Goal: Transaction & Acquisition: Purchase product/service

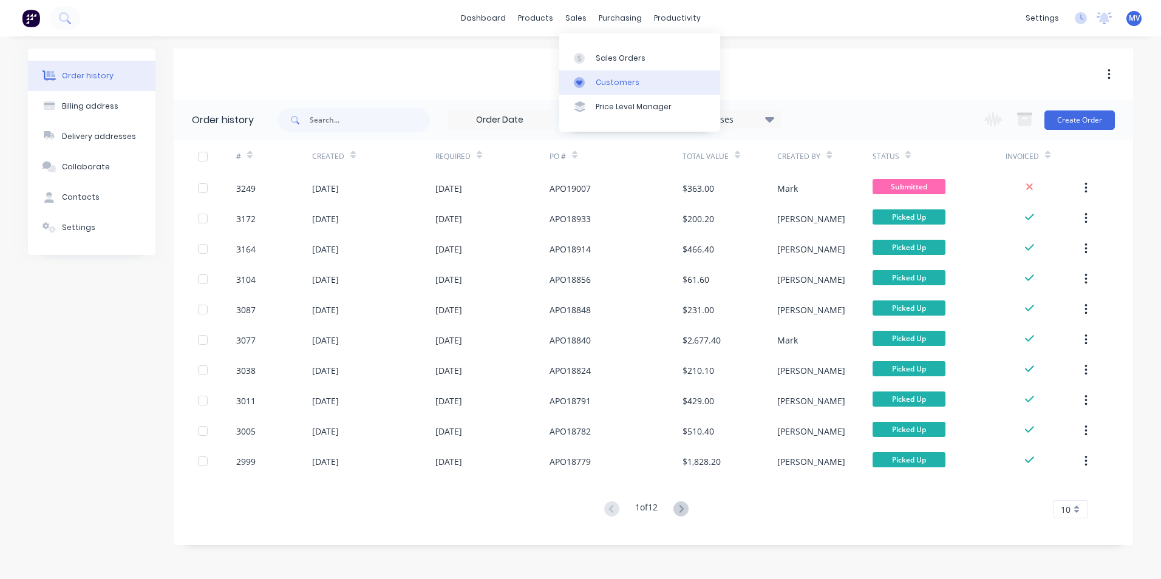
click at [604, 78] on div "Customers" at bounding box center [617, 82] width 44 height 11
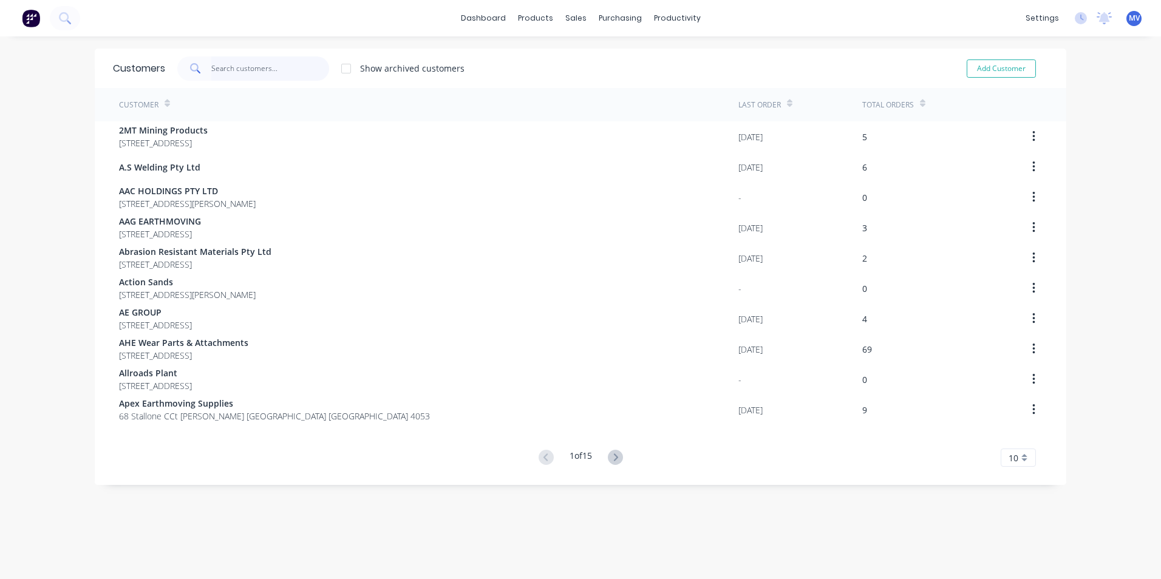
click at [220, 69] on input "text" at bounding box center [270, 68] width 118 height 24
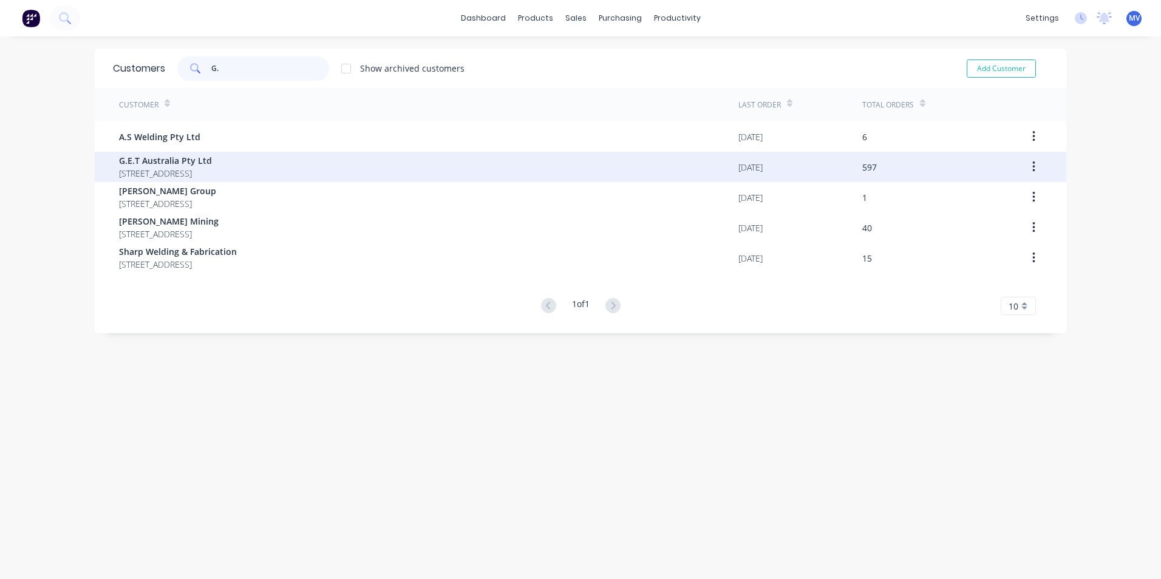
type input "G."
click at [144, 162] on span "G.E.T Australia Pty Ltd" at bounding box center [165, 160] width 93 height 13
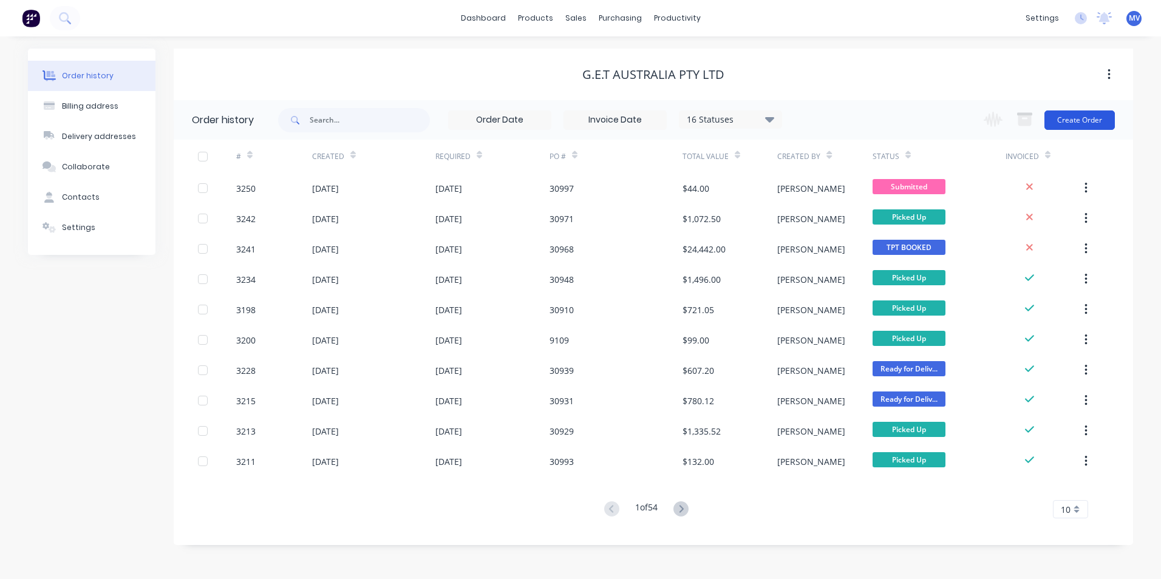
click at [1083, 121] on button "Create Order" at bounding box center [1079, 119] width 70 height 19
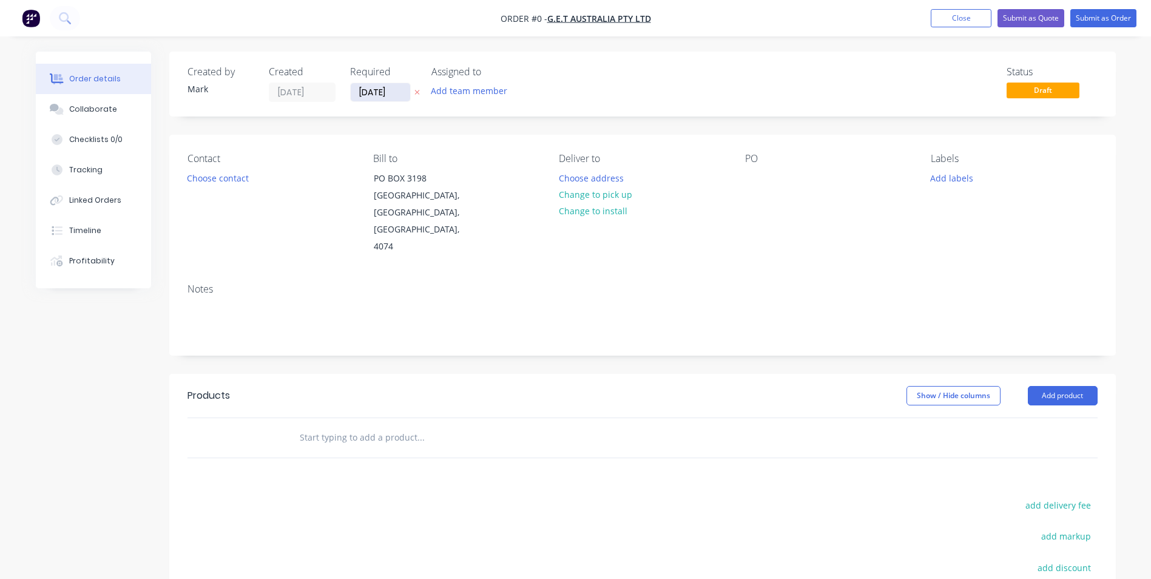
click at [371, 89] on input "[DATE]" at bounding box center [380, 92] width 59 height 18
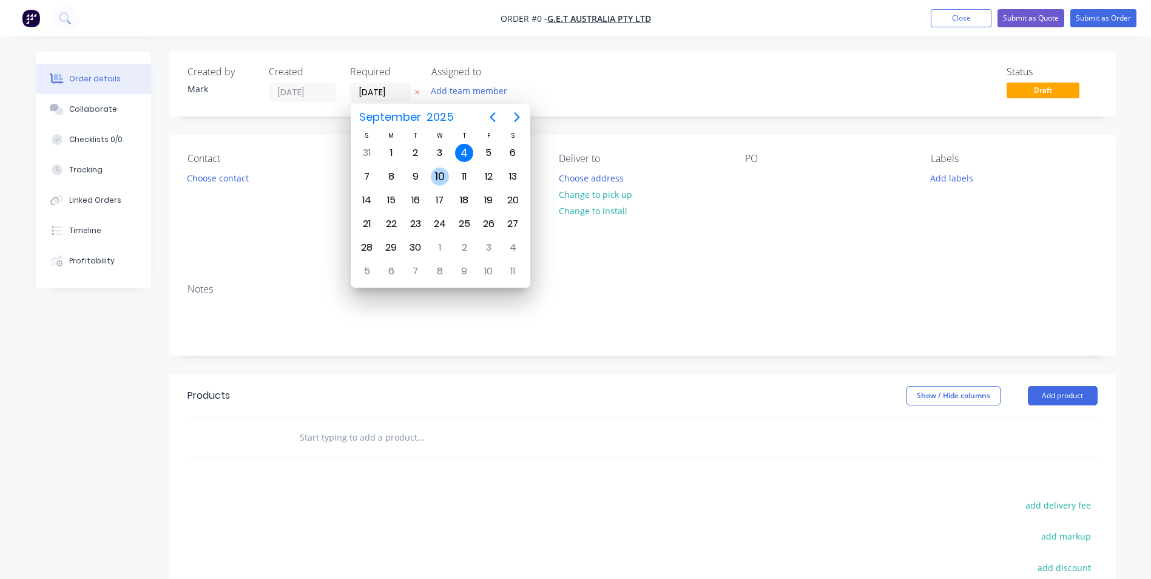
click at [440, 175] on div "10" at bounding box center [440, 177] width 18 height 18
type input "[DATE]"
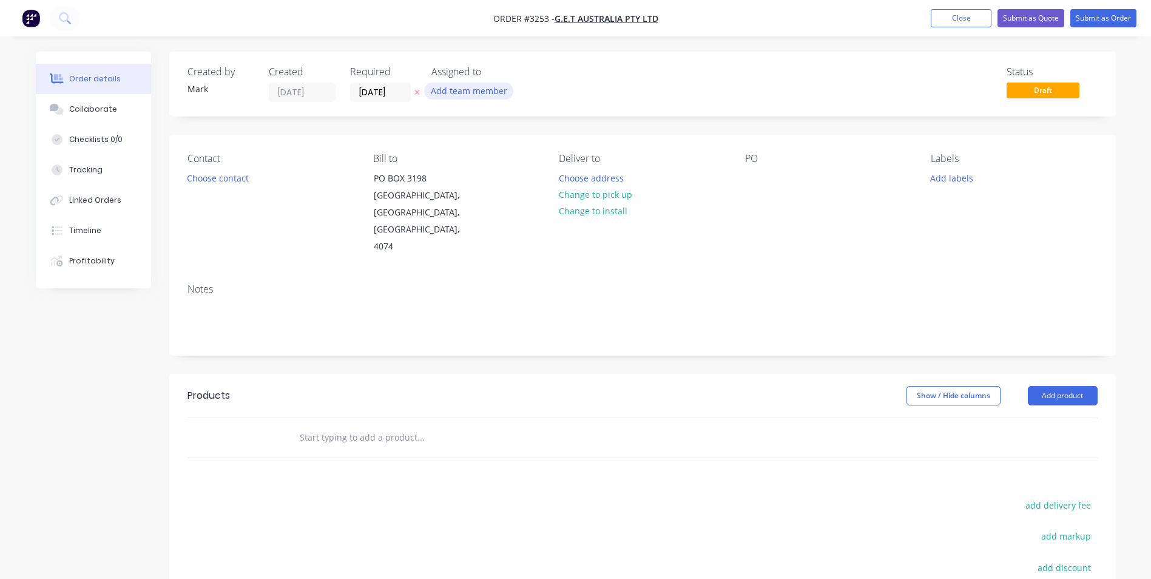
click at [461, 92] on button "Add team member" at bounding box center [468, 91] width 89 height 16
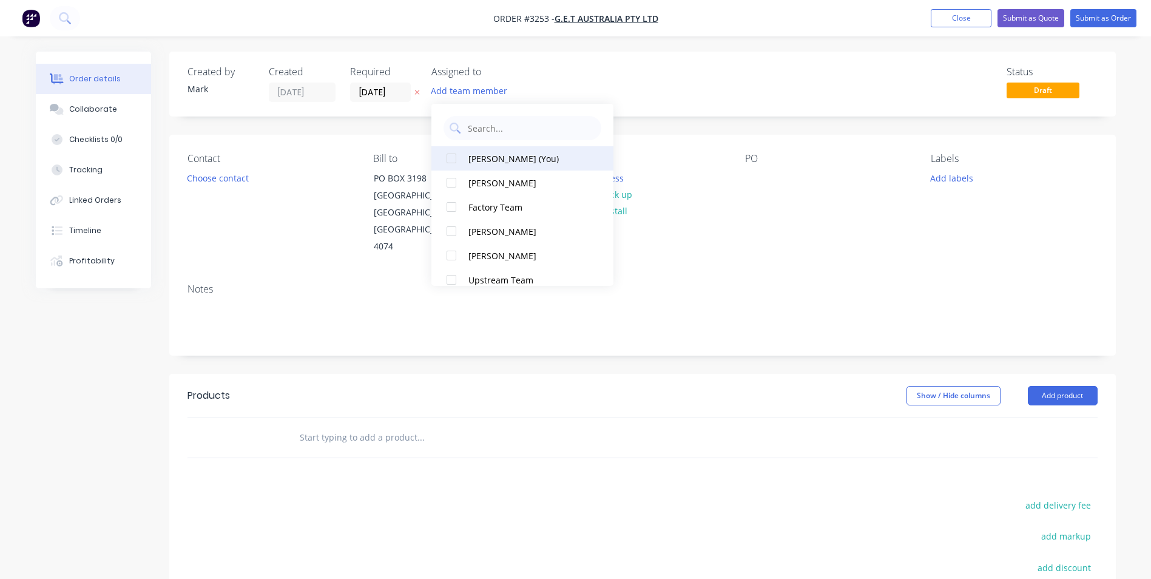
click at [482, 157] on div "[PERSON_NAME] (You)" at bounding box center [529, 158] width 121 height 13
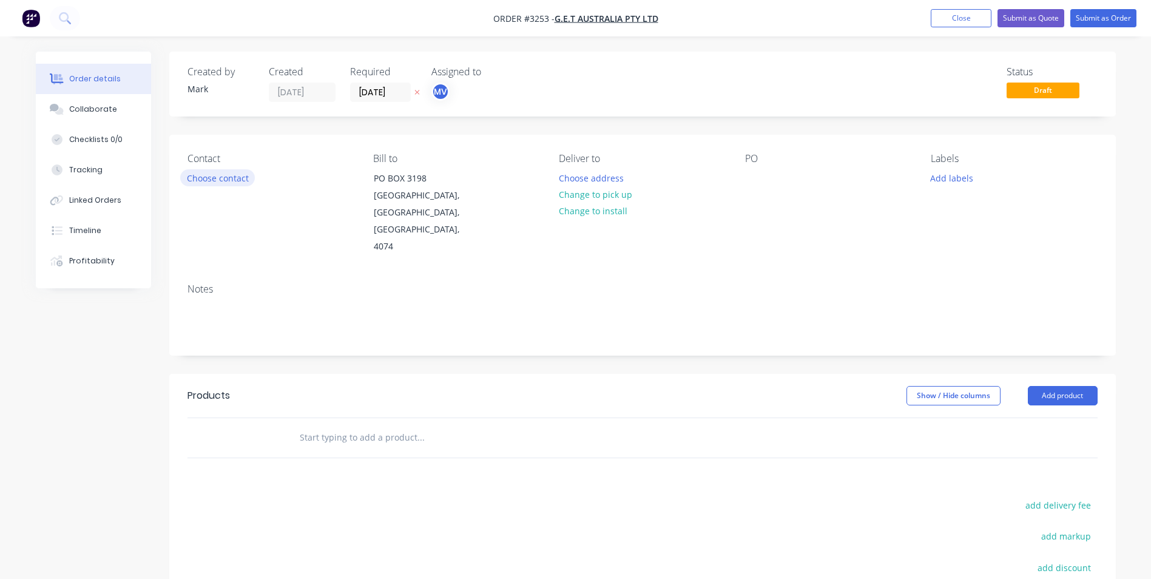
click at [212, 180] on button "Choose contact" at bounding box center [217, 177] width 75 height 16
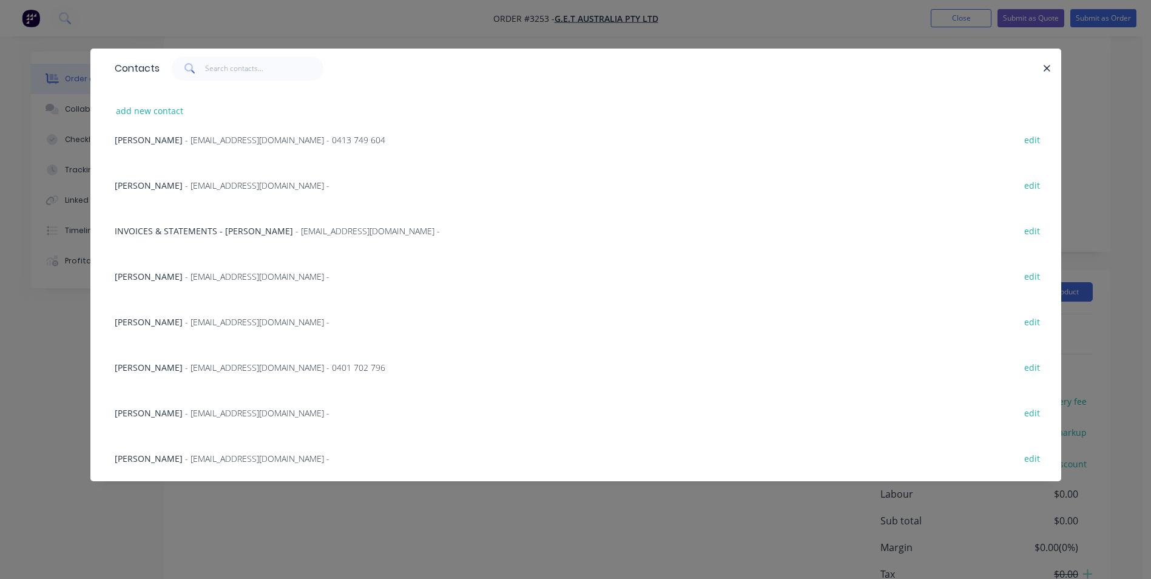
scroll to position [121, 0]
click at [131, 411] on span "[PERSON_NAME]" at bounding box center [149, 413] width 68 height 12
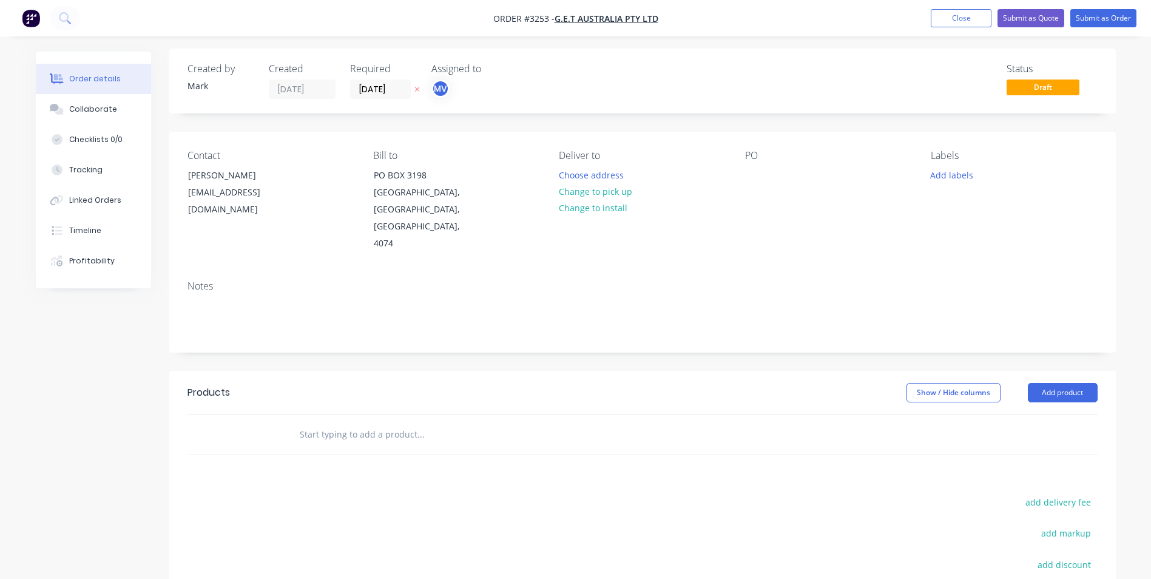
scroll to position [0, 0]
click at [590, 175] on button "Choose address" at bounding box center [591, 177] width 78 height 16
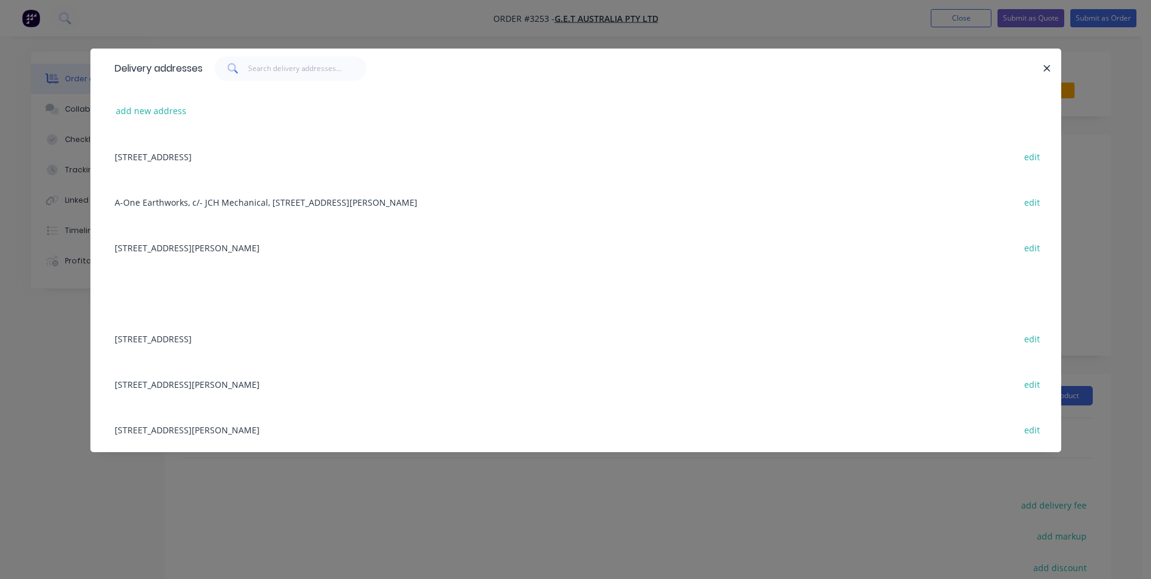
click at [171, 383] on div "[STREET_ADDRESS][PERSON_NAME] edit" at bounding box center [576, 384] width 935 height 46
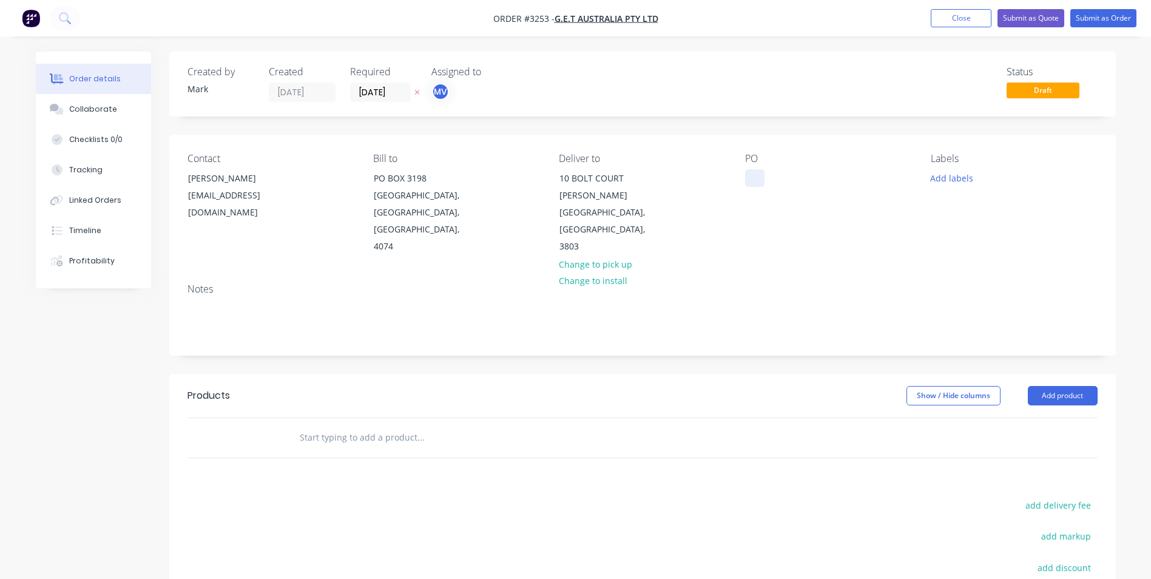
click at [757, 180] on div at bounding box center [754, 178] width 19 height 18
click at [948, 175] on button "Add labels" at bounding box center [952, 177] width 56 height 16
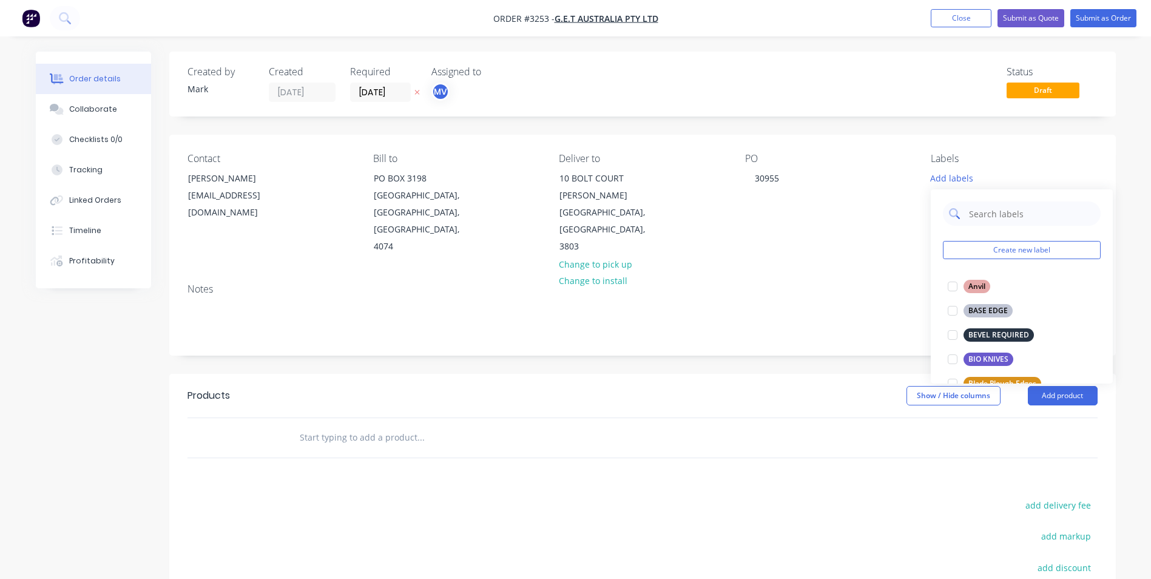
click at [977, 215] on input "text" at bounding box center [1031, 214] width 127 height 24
type input "Ripper"
click at [1005, 283] on div "Custom Ripper Shank" at bounding box center [1007, 286] width 86 height 13
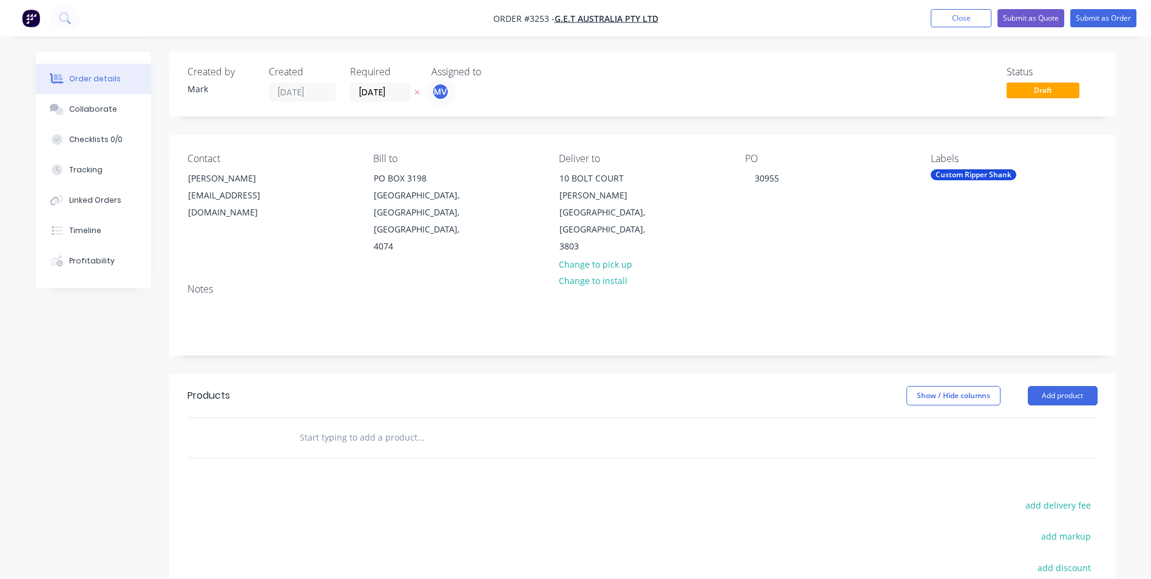
drag, startPoint x: 974, startPoint y: 489, endPoint x: 985, endPoint y: 478, distance: 15.5
click at [975, 497] on div "add delivery fee" at bounding box center [1022, 512] width 152 height 31
click at [1057, 386] on button "Add product" at bounding box center [1063, 395] width 70 height 19
click at [1055, 386] on button "Add product" at bounding box center [1063, 395] width 70 height 19
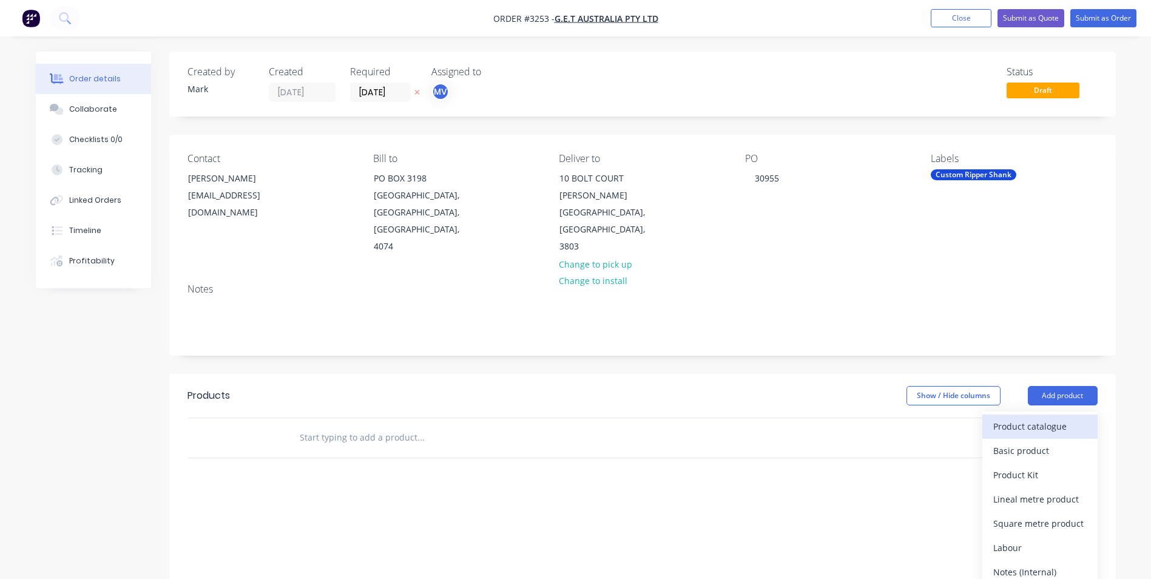
click at [1020, 418] on div "Product catalogue" at bounding box center [1040, 427] width 93 height 18
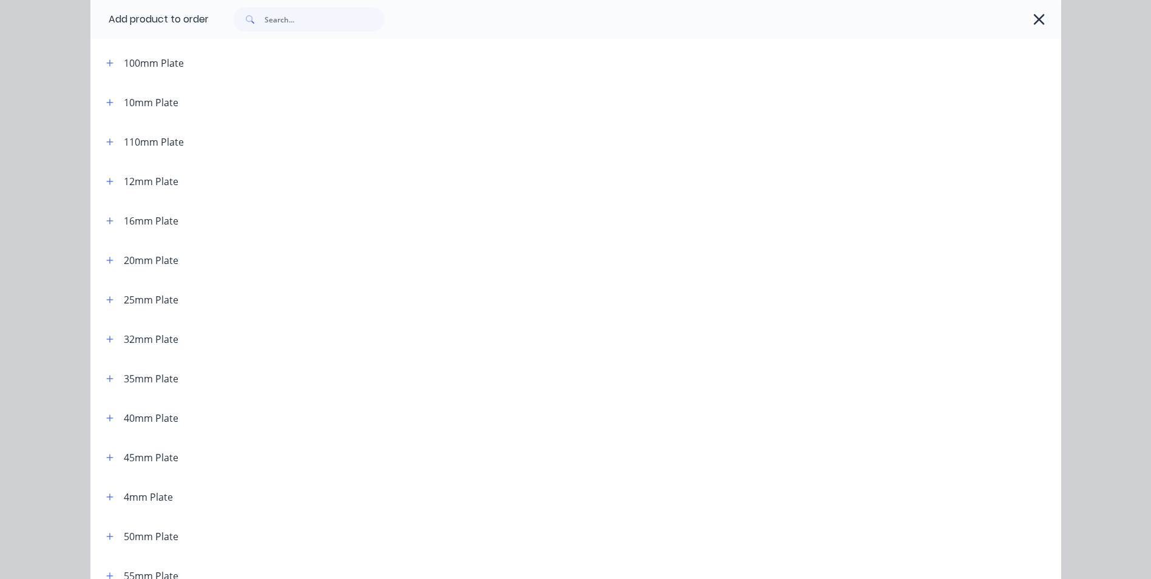
scroll to position [182, 0]
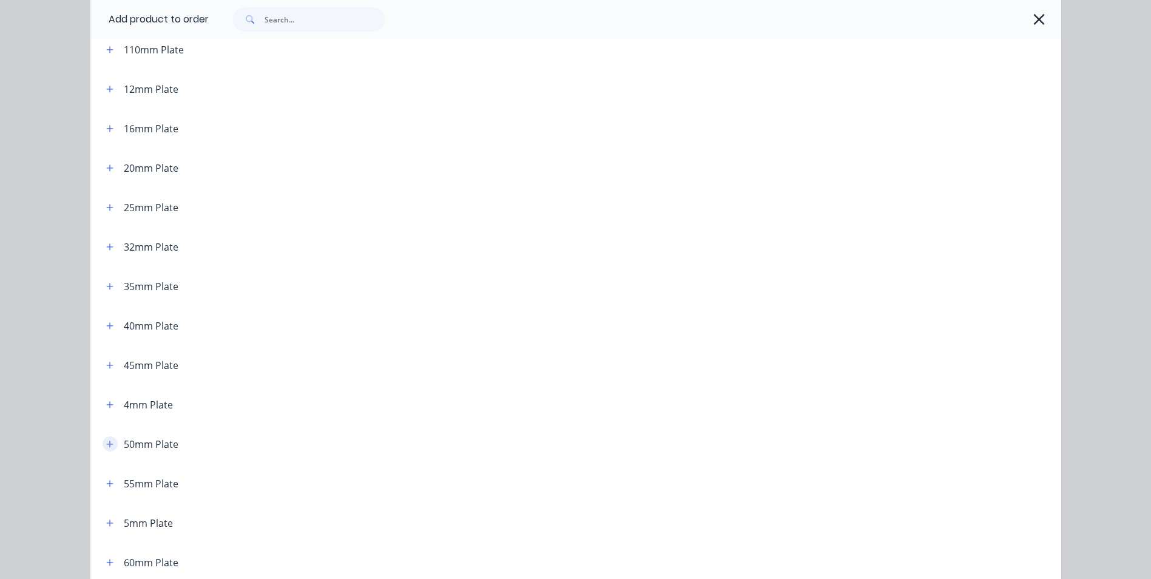
click at [106, 443] on icon "button" at bounding box center [109, 444] width 7 height 8
click at [262, 472] on td "50mm Plate" at bounding box center [634, 479] width 855 height 30
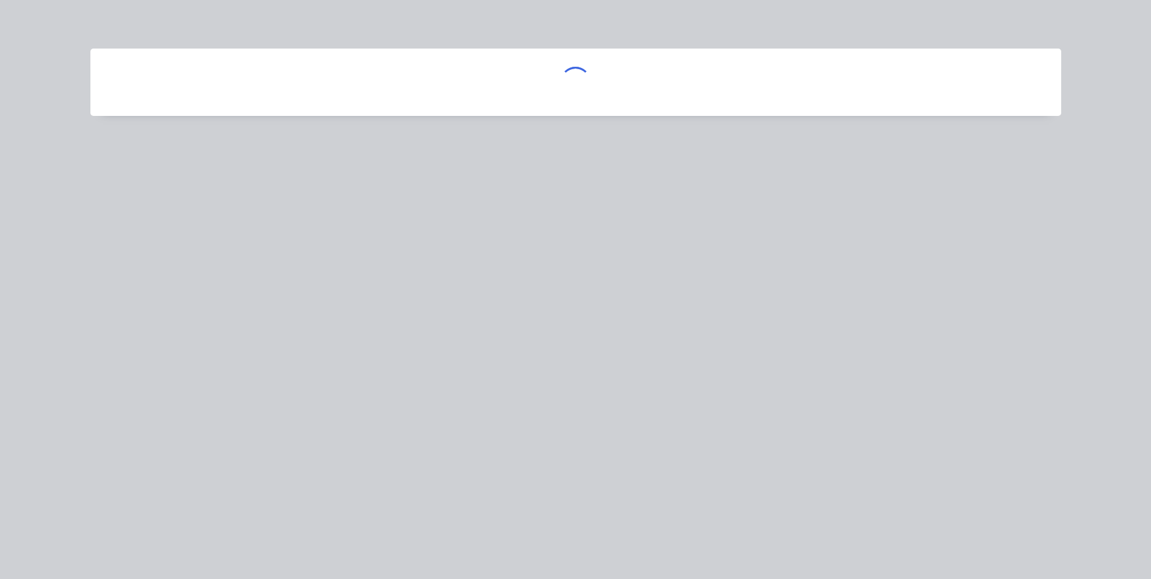
scroll to position [0, 0]
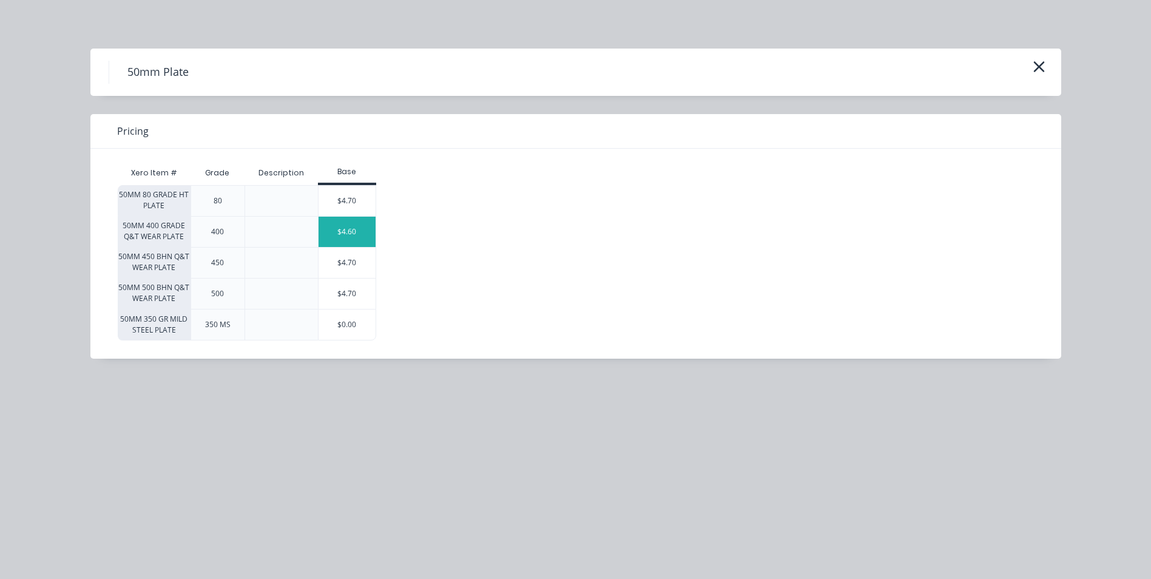
click at [361, 230] on div "$4.60" at bounding box center [347, 232] width 57 height 30
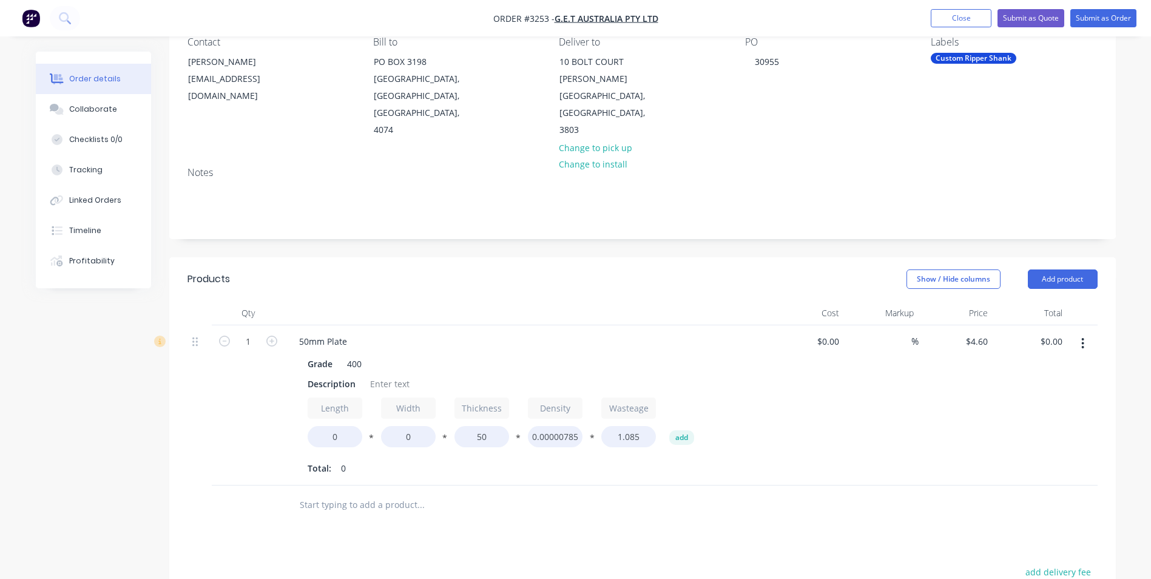
scroll to position [121, 0]
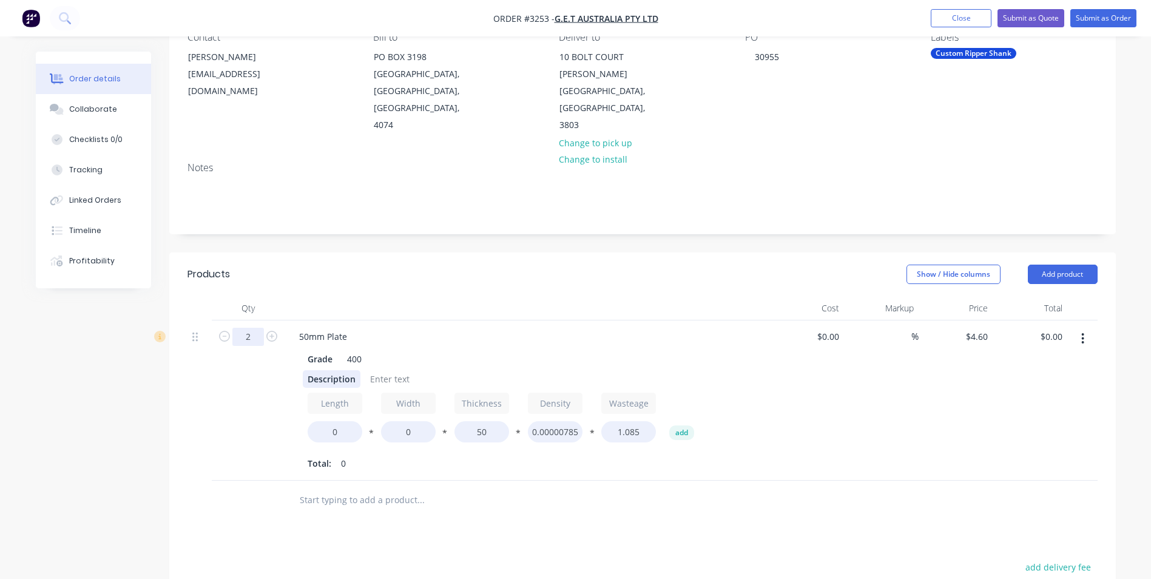
type input "2"
drag, startPoint x: 307, startPoint y: 359, endPoint x: 354, endPoint y: 364, distance: 48.3
click at [356, 370] on div "Description" at bounding box center [332, 379] width 58 height 18
drag, startPoint x: 308, startPoint y: 362, endPoint x: 359, endPoint y: 364, distance: 50.4
click at [359, 370] on div "escriptiD on" at bounding box center [332, 379] width 58 height 18
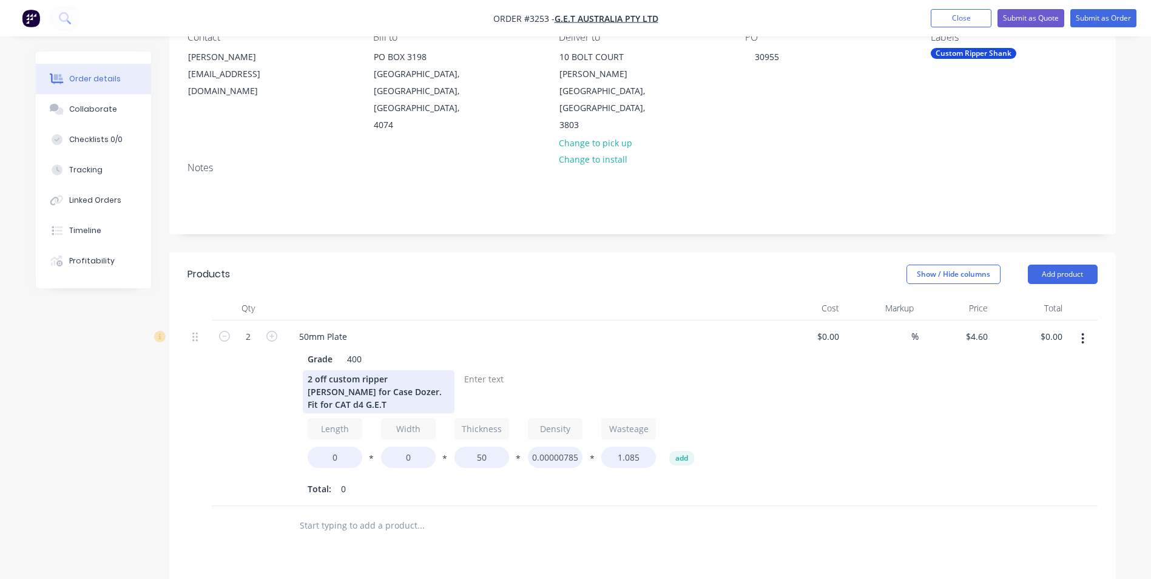
click at [404, 371] on div "2 off custom ripper [PERSON_NAME] for Case Dozer. Fit for CAT d4 G.E.T" at bounding box center [379, 391] width 152 height 43
click at [440, 373] on div "2 off custom ripper [PERSON_NAME] for Case Dozer. Fit for CAT D4 G.E.T" at bounding box center [379, 391] width 152 height 43
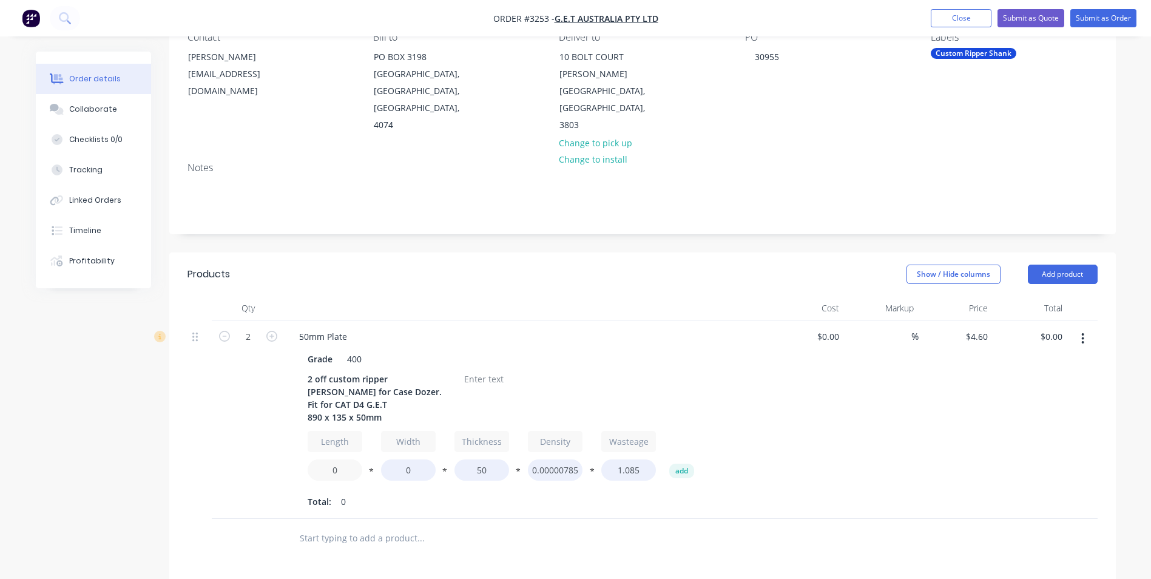
drag, startPoint x: 344, startPoint y: 444, endPoint x: 298, endPoint y: 438, distance: 45.9
click at [298, 438] on div "Grade 400 2 off custom ripper [PERSON_NAME] for Case Dozer. Fit for CAT D4 G.E.…" at bounding box center [528, 429] width 476 height 163
type input "890"
type input "135"
type input "$469.20"
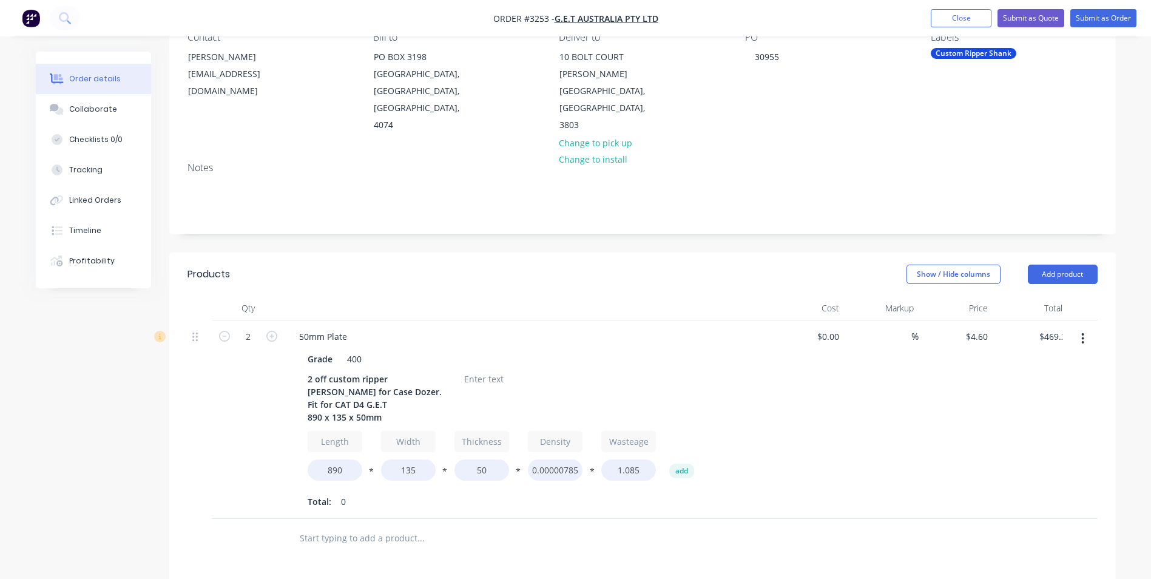
click at [519, 519] on div at bounding box center [503, 538] width 437 height 39
drag, startPoint x: 400, startPoint y: 440, endPoint x: 444, endPoint y: 444, distance: 44.5
click at [444, 444] on div "Length 890 * Width 135 * Thickness 50 * Density 0.00000785 * Wasteage 1.085 add" at bounding box center [527, 458] width 439 height 55
type input "160"
type input "$561.20"
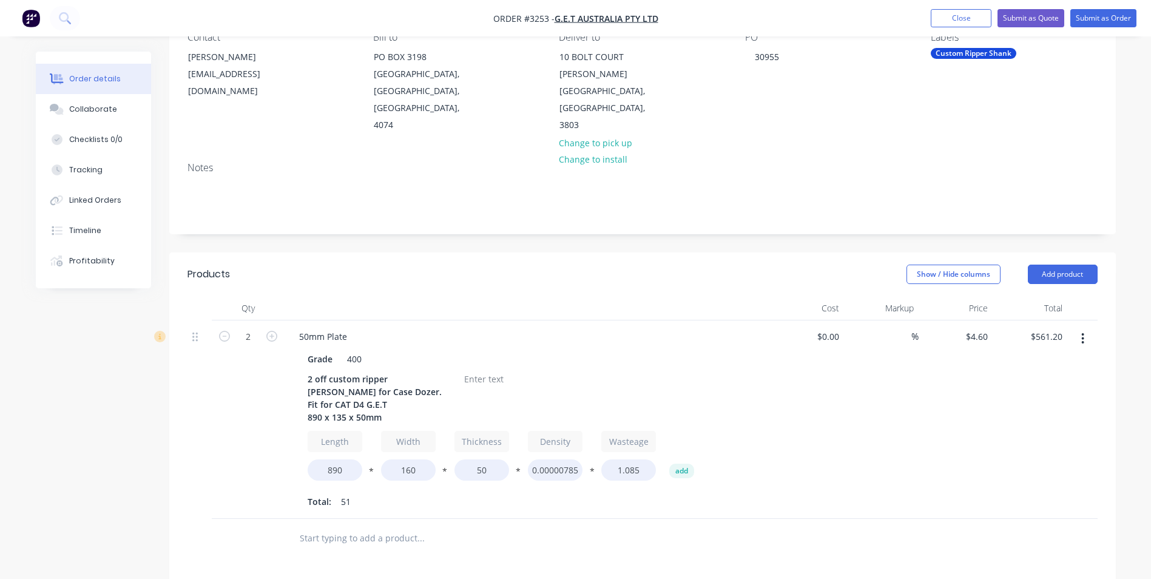
click at [524, 538] on div "Products Show / Hide columns Add product Qty Cost Markup Price Total 2 50mm Pla…" at bounding box center [642, 551] width 947 height 597
drag, startPoint x: 399, startPoint y: 443, endPoint x: 436, endPoint y: 442, distance: 36.4
click at [435, 459] on input "160" at bounding box center [408, 469] width 55 height 21
type input "250"
type input "$874.00"
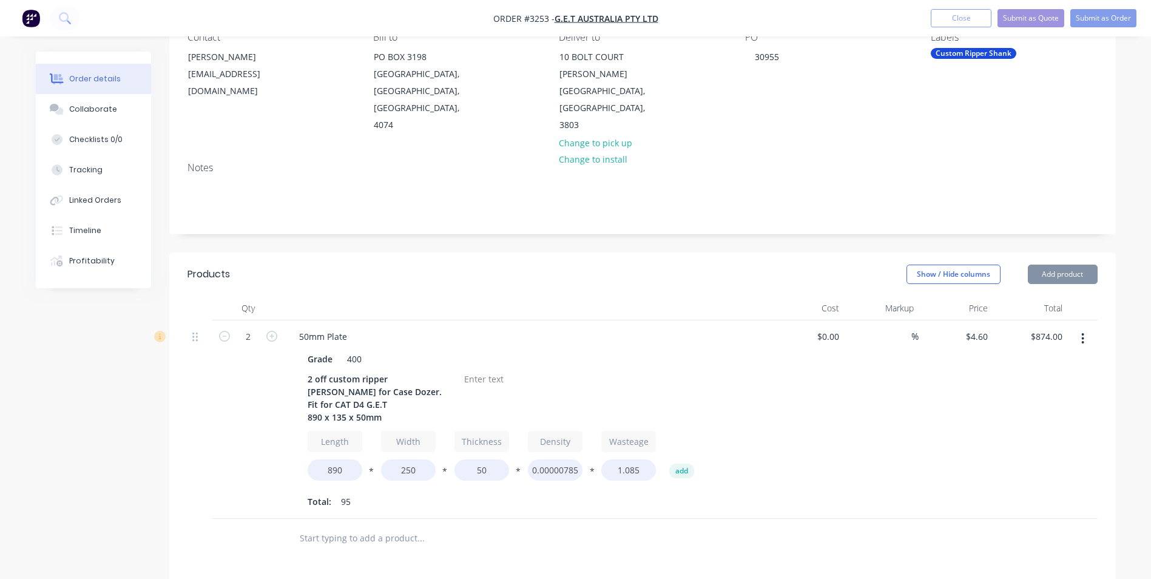
click at [535, 529] on div "Products Show / Hide columns Add product Qty Cost Markup Price Total 2 50mm Pla…" at bounding box center [642, 551] width 947 height 597
drag, startPoint x: 400, startPoint y: 440, endPoint x: 433, endPoint y: 441, distance: 33.4
click at [433, 459] on input "250" at bounding box center [408, 469] width 55 height 21
type input "200"
type input "$699.20"
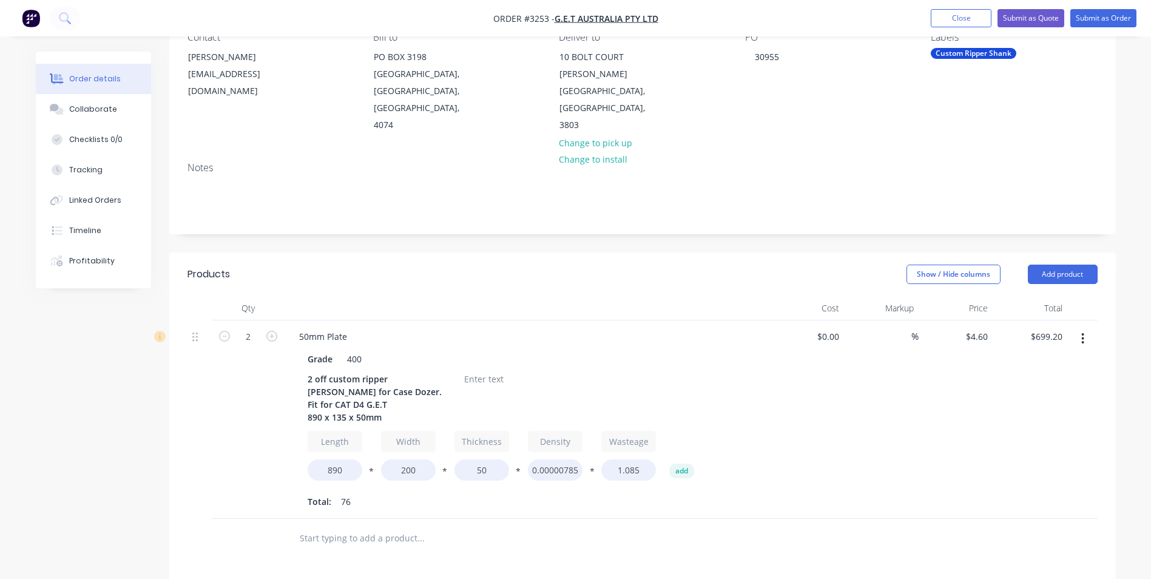
click at [541, 523] on div at bounding box center [503, 538] width 437 height 39
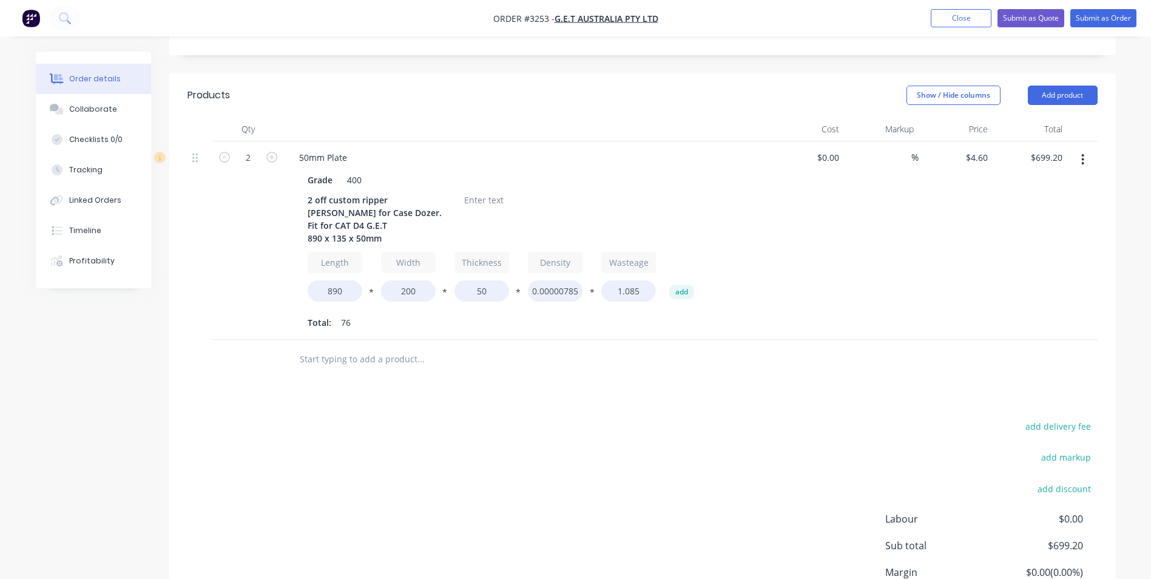
scroll to position [303, 0]
click at [478, 188] on div at bounding box center [483, 197] width 49 height 18
click at [787, 232] on div "$0.00 $0.00" at bounding box center [807, 237] width 75 height 198
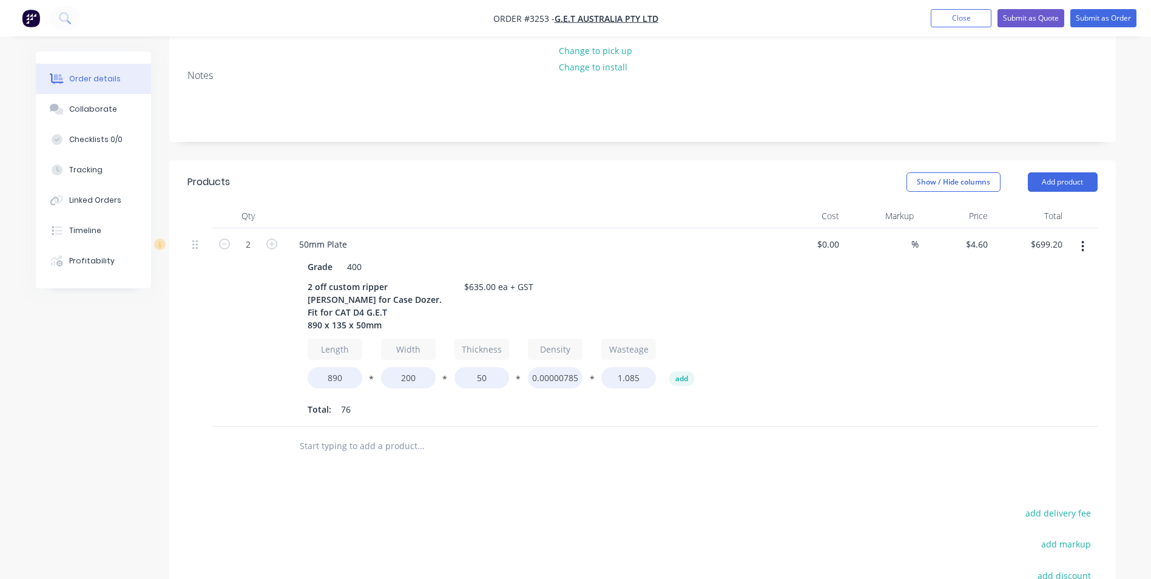
scroll to position [243, 0]
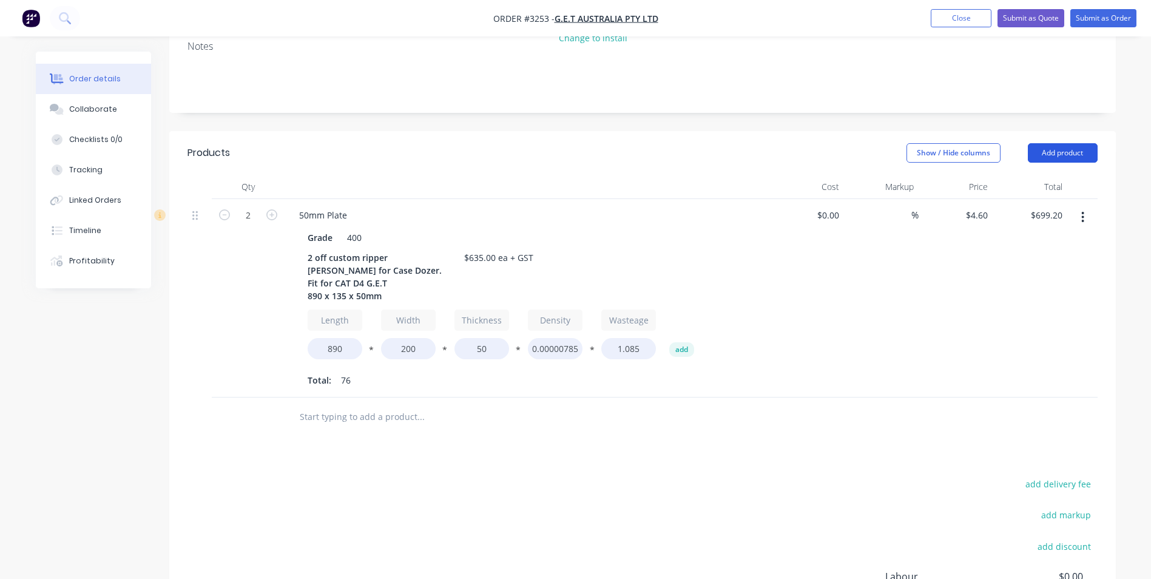
click at [1070, 143] on button "Add product" at bounding box center [1063, 152] width 70 height 19
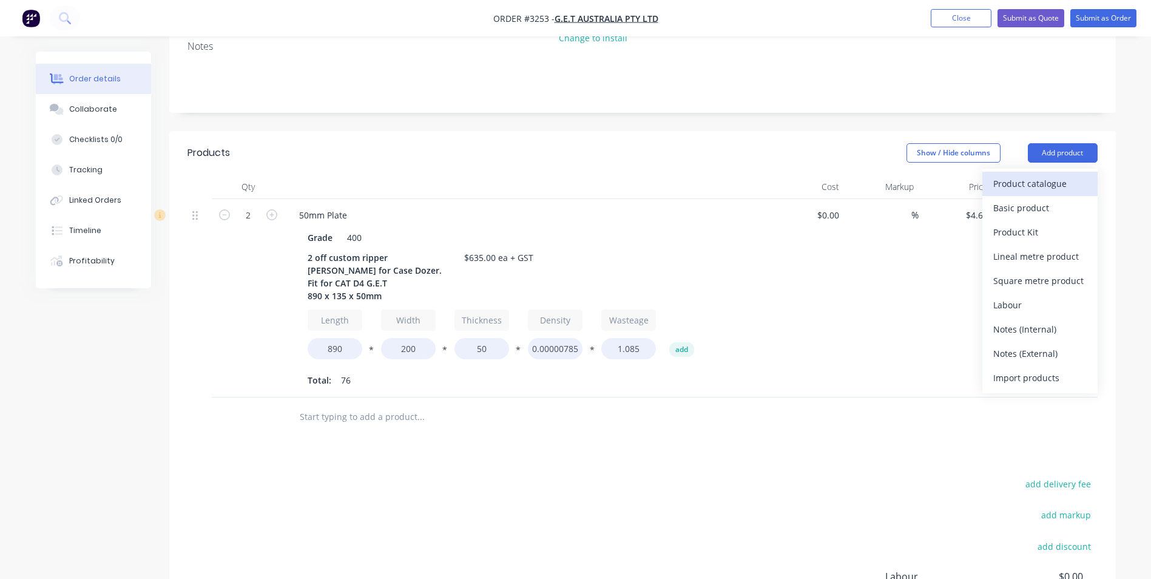
click at [1016, 175] on div "Product catalogue" at bounding box center [1040, 184] width 93 height 18
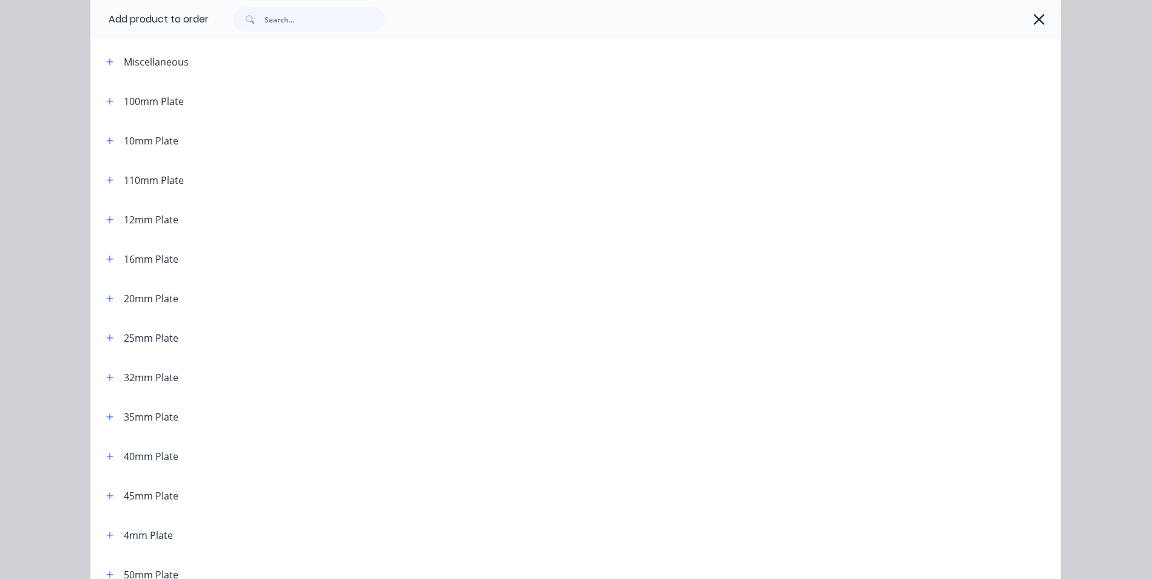
scroll to position [121, 0]
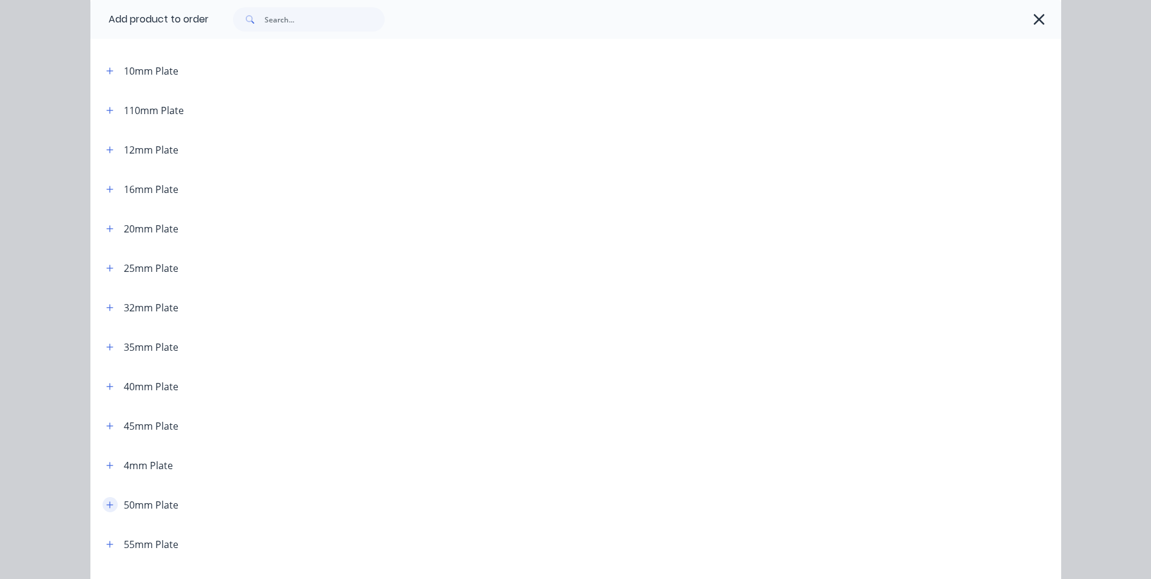
click at [107, 504] on icon "button" at bounding box center [109, 504] width 7 height 7
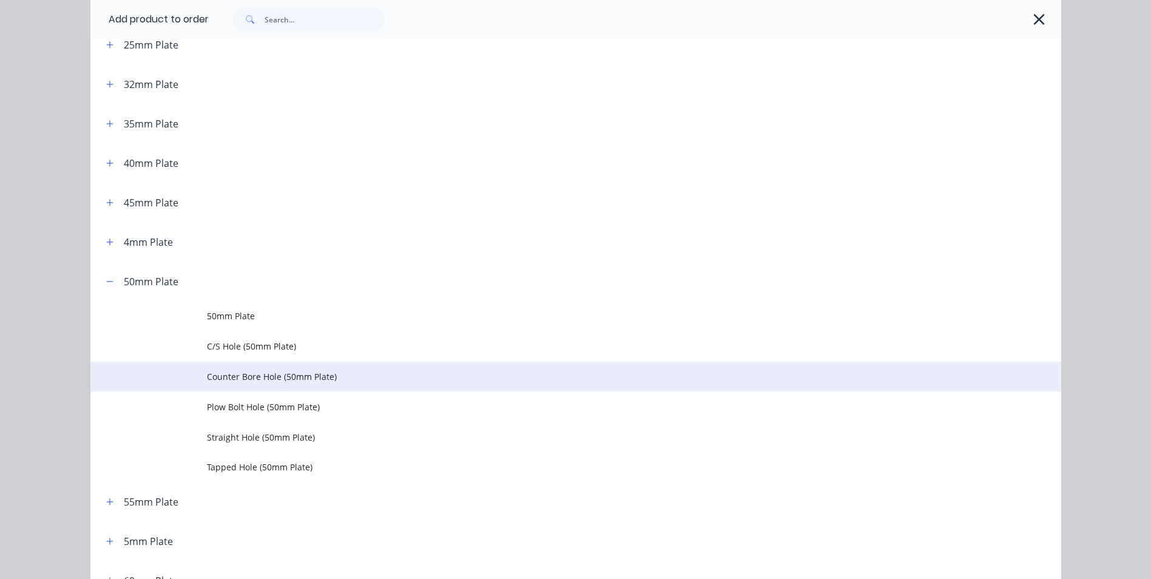
scroll to position [364, 0]
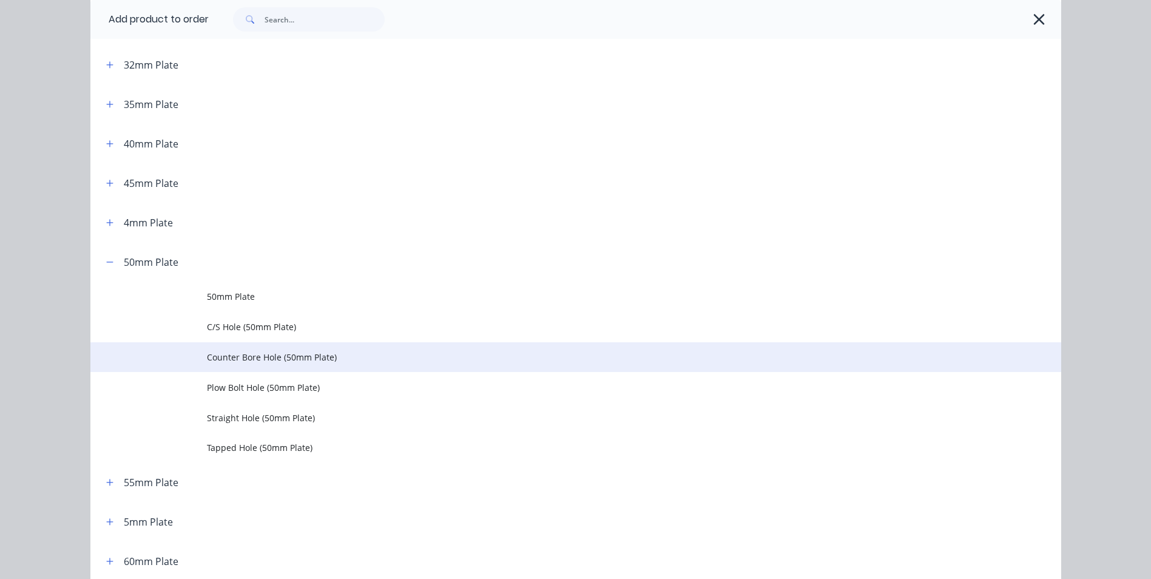
click at [249, 358] on span "Counter Bore Hole (50mm Plate)" at bounding box center [548, 357] width 683 height 13
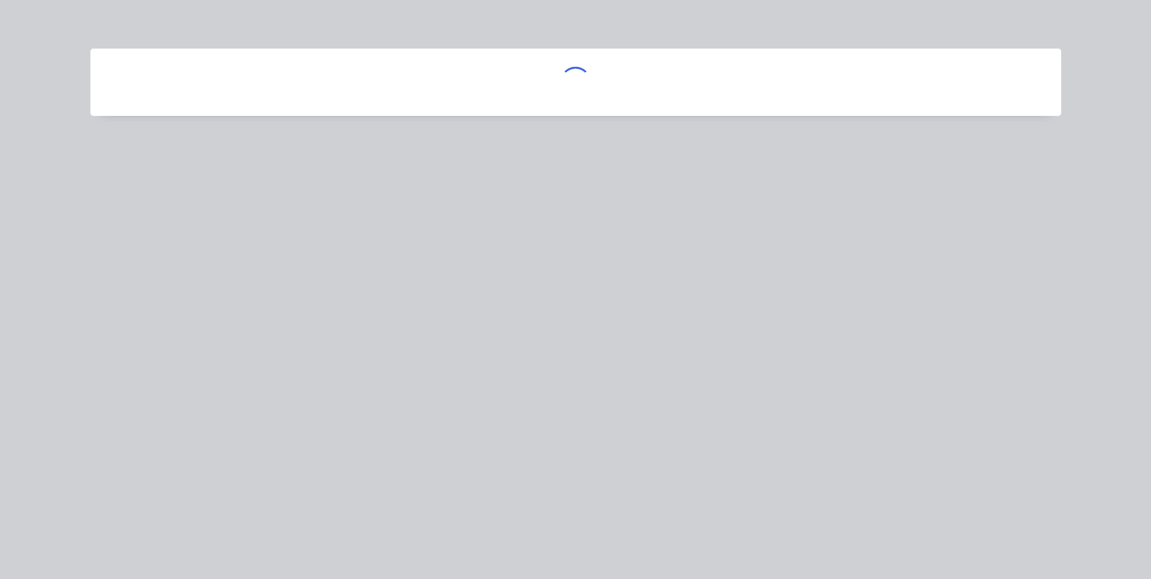
scroll to position [0, 0]
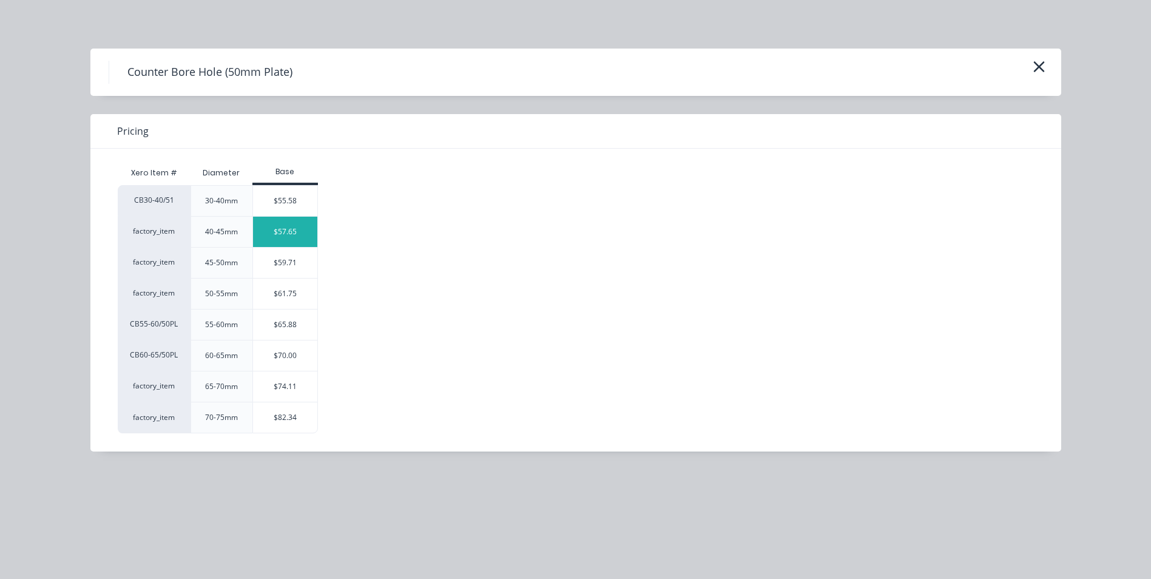
click at [289, 232] on div "$57.65" at bounding box center [285, 232] width 65 height 30
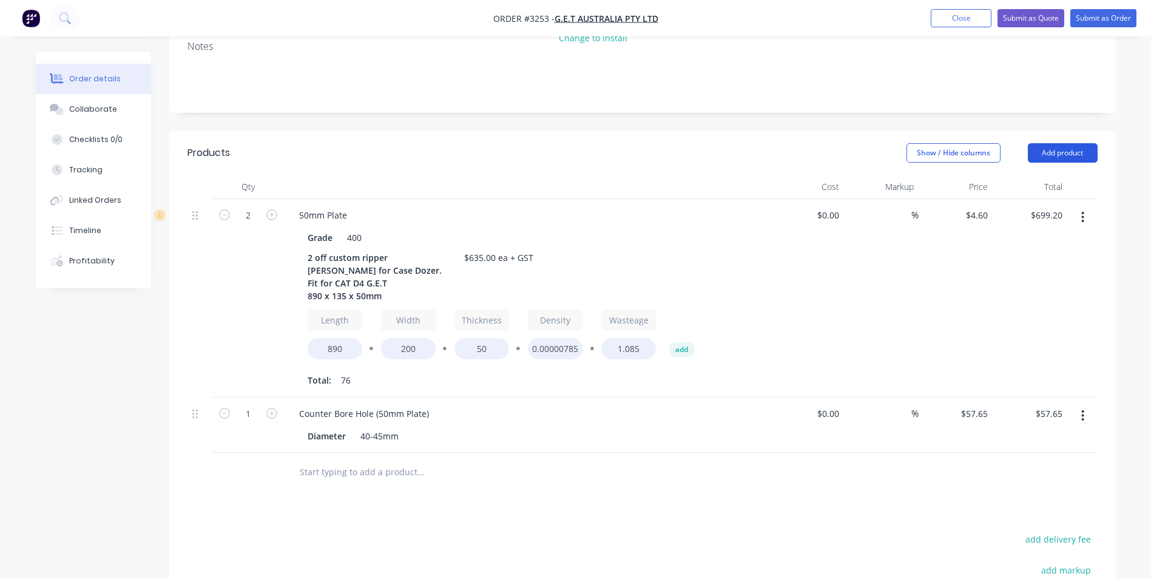
click at [1066, 143] on button "Add product" at bounding box center [1063, 152] width 70 height 19
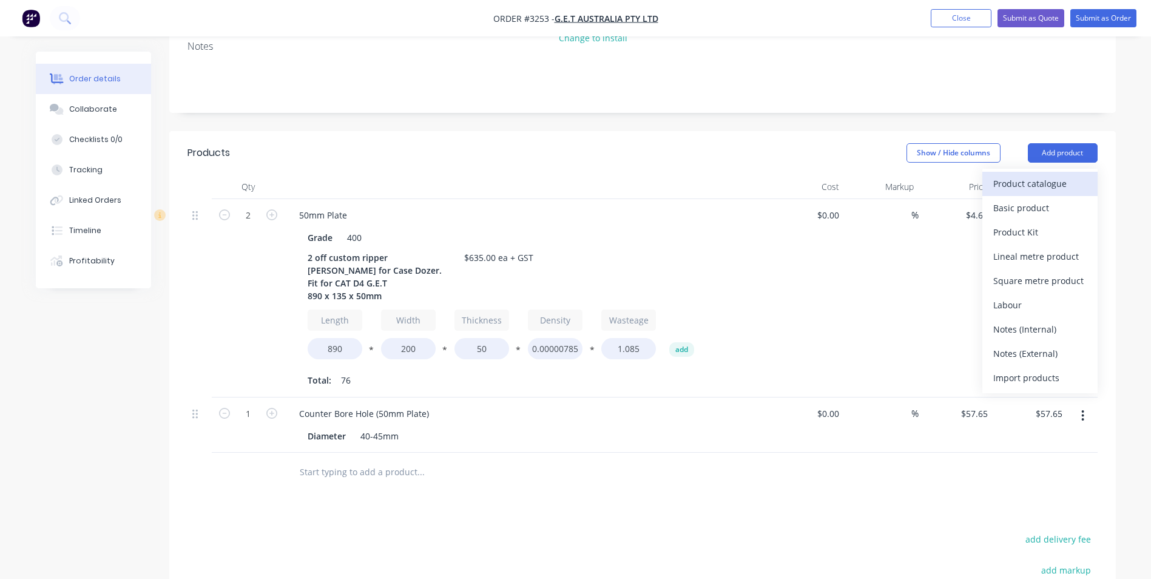
click at [1019, 175] on div "Product catalogue" at bounding box center [1040, 184] width 93 height 18
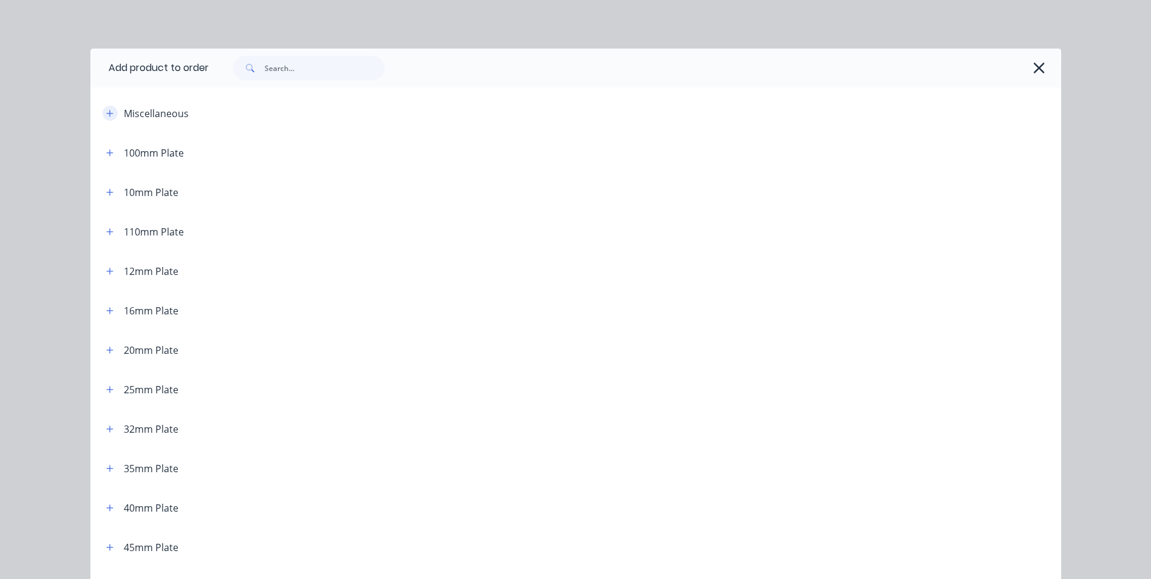
click at [106, 114] on icon "button" at bounding box center [109, 113] width 7 height 7
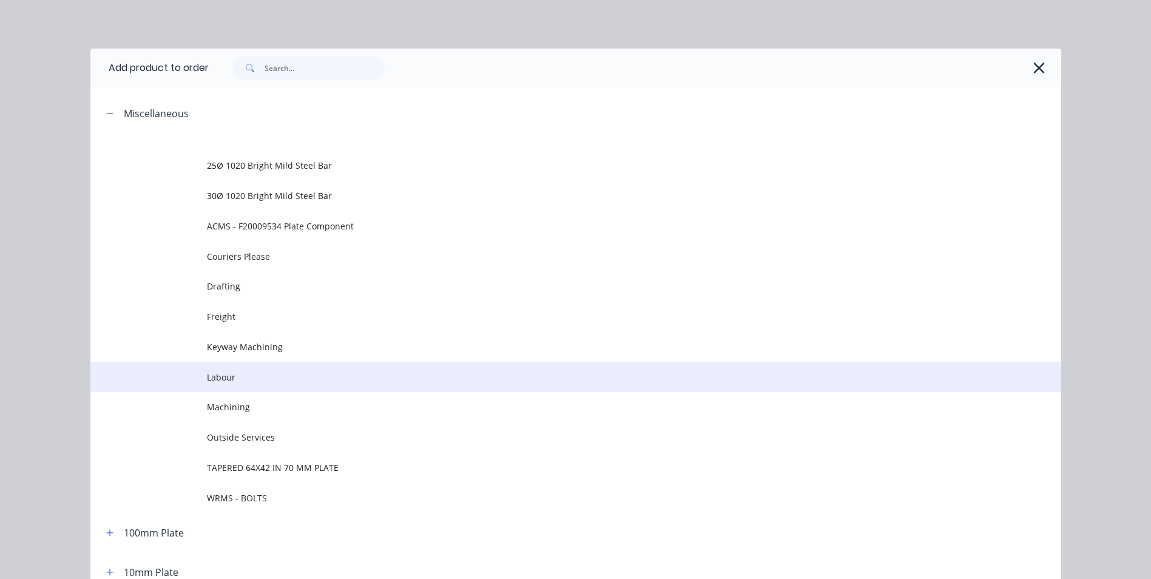
click at [266, 383] on span "Labour" at bounding box center [548, 377] width 683 height 13
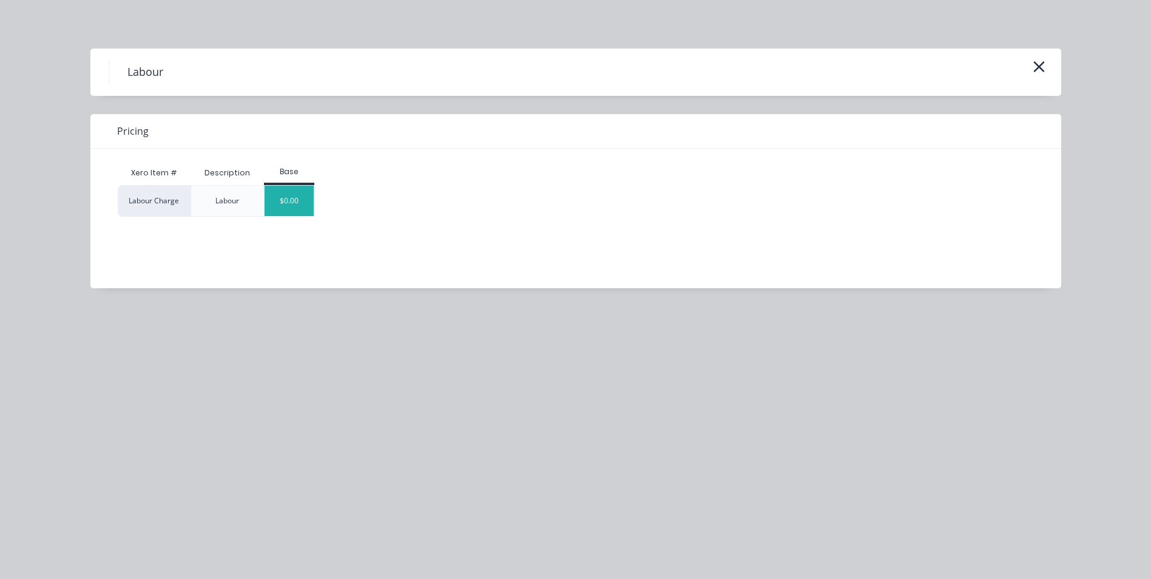
click at [305, 200] on div "$0.00" at bounding box center [289, 201] width 49 height 30
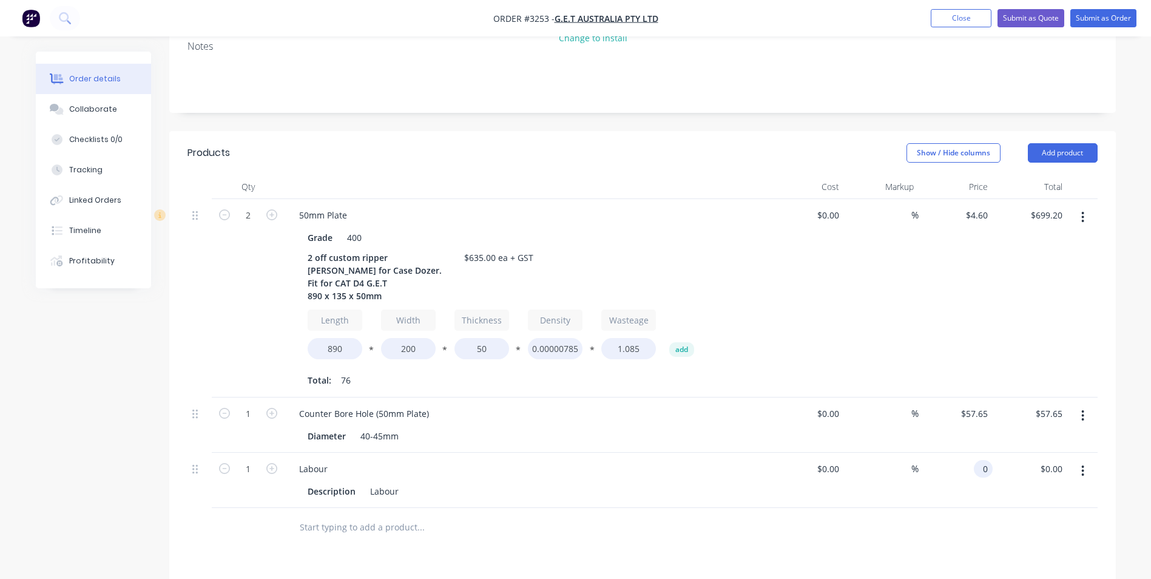
click at [981, 460] on input "0" at bounding box center [986, 469] width 14 height 18
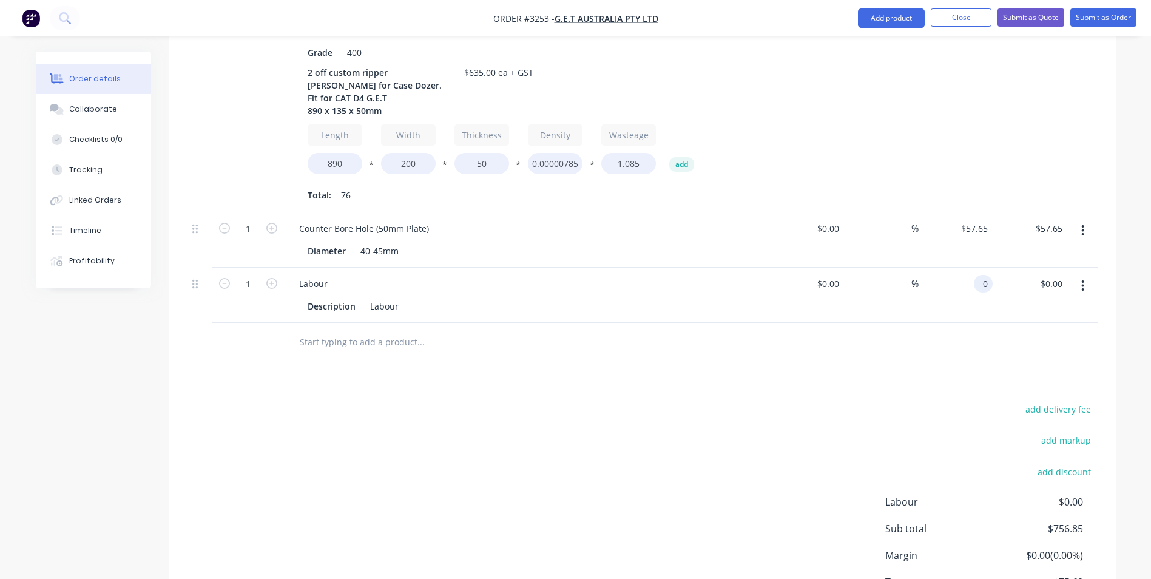
scroll to position [486, 0]
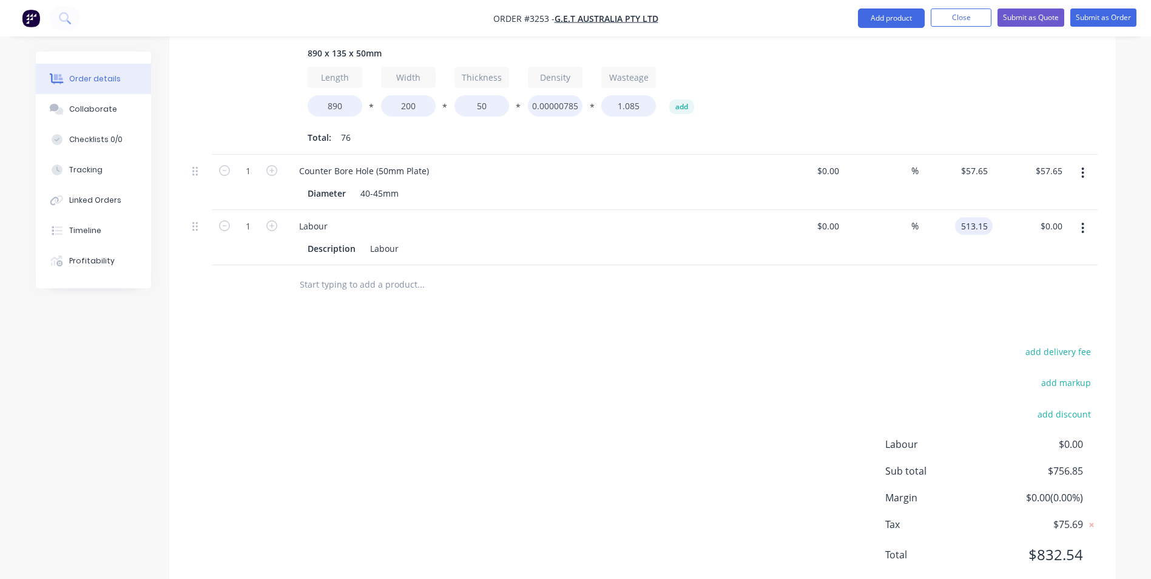
type input "$513.15"
click at [630, 345] on div "add delivery fee add markup add discount Labour $0.00 Sub total $1,270.00 Margi…" at bounding box center [643, 461] width 910 height 234
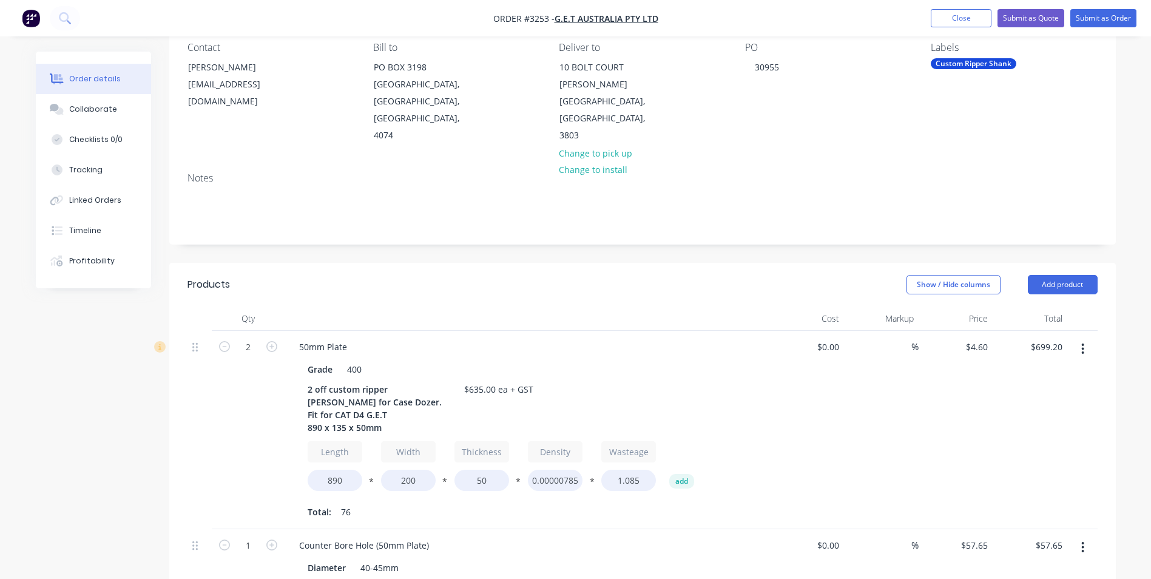
scroll to position [0, 0]
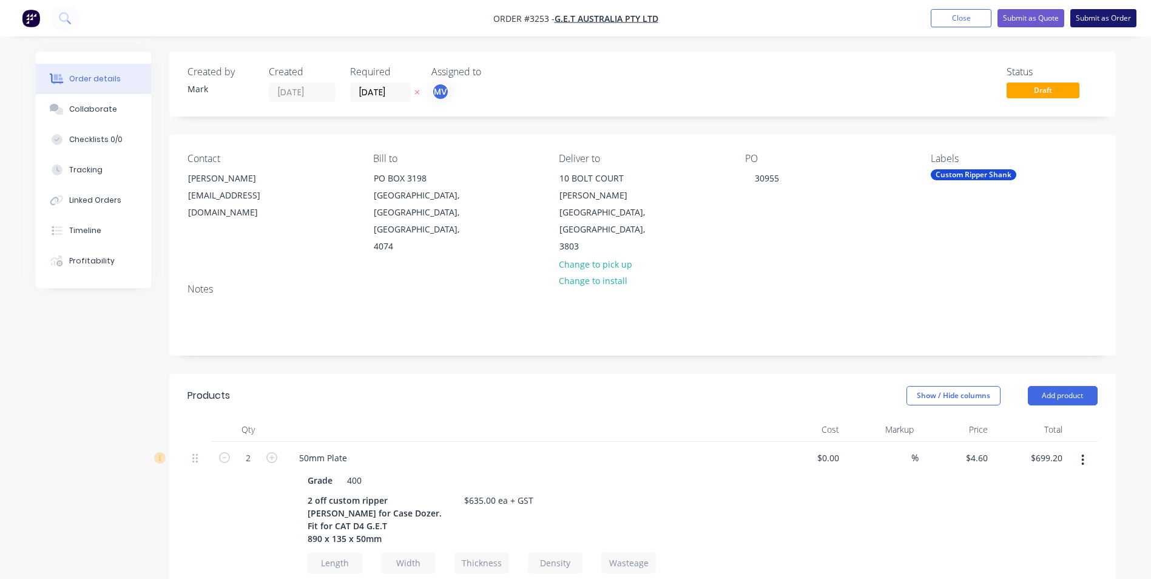
click at [1101, 16] on button "Submit as Order" at bounding box center [1104, 18] width 66 height 18
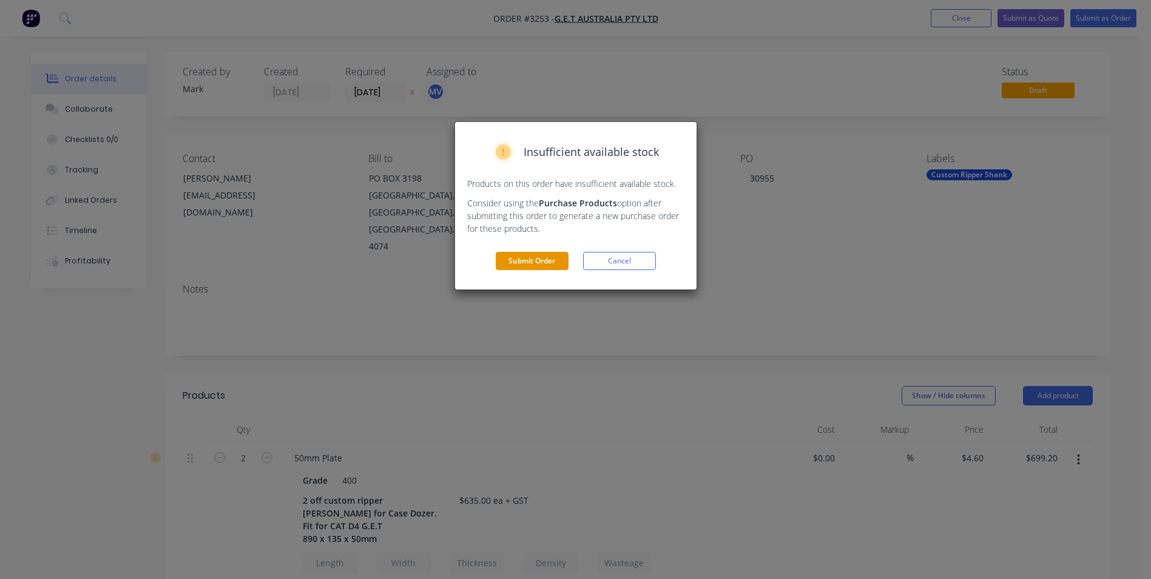
click at [524, 258] on button "Submit Order" at bounding box center [532, 261] width 73 height 18
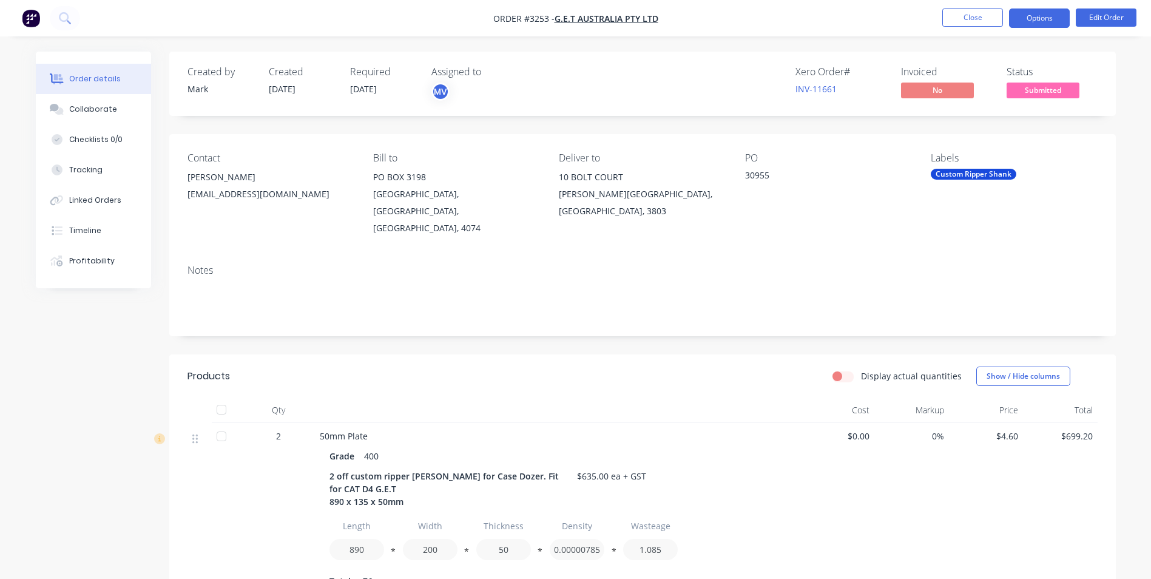
click at [1046, 12] on button "Options" at bounding box center [1039, 17] width 61 height 19
click at [1110, 13] on button "Edit Order" at bounding box center [1106, 17] width 61 height 18
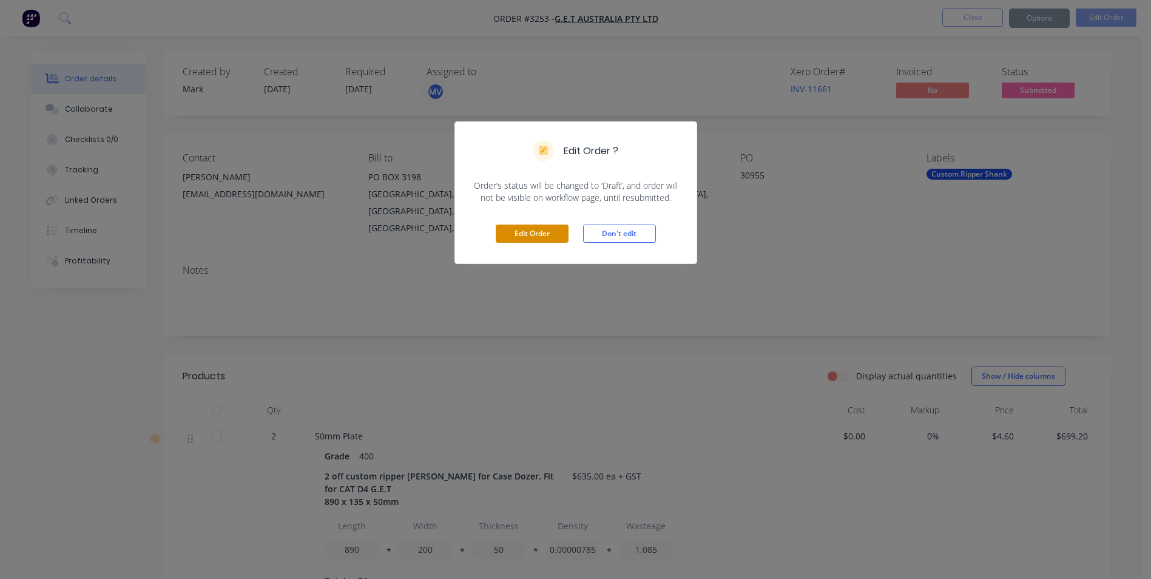
click at [533, 232] on button "Edit Order" at bounding box center [532, 234] width 73 height 18
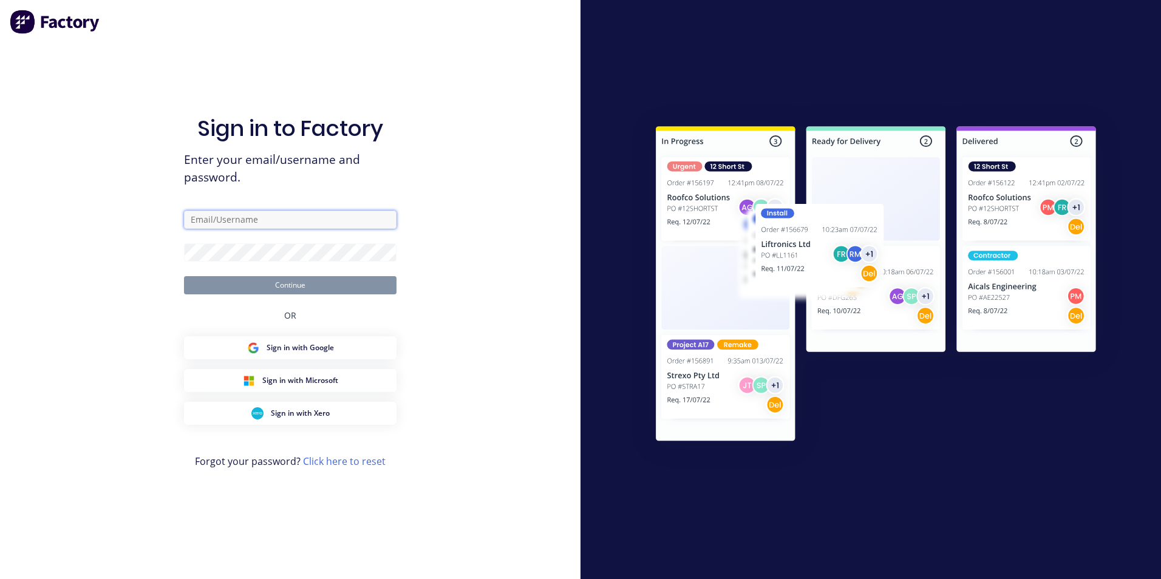
type input "[EMAIL_ADDRESS][DOMAIN_NAME]"
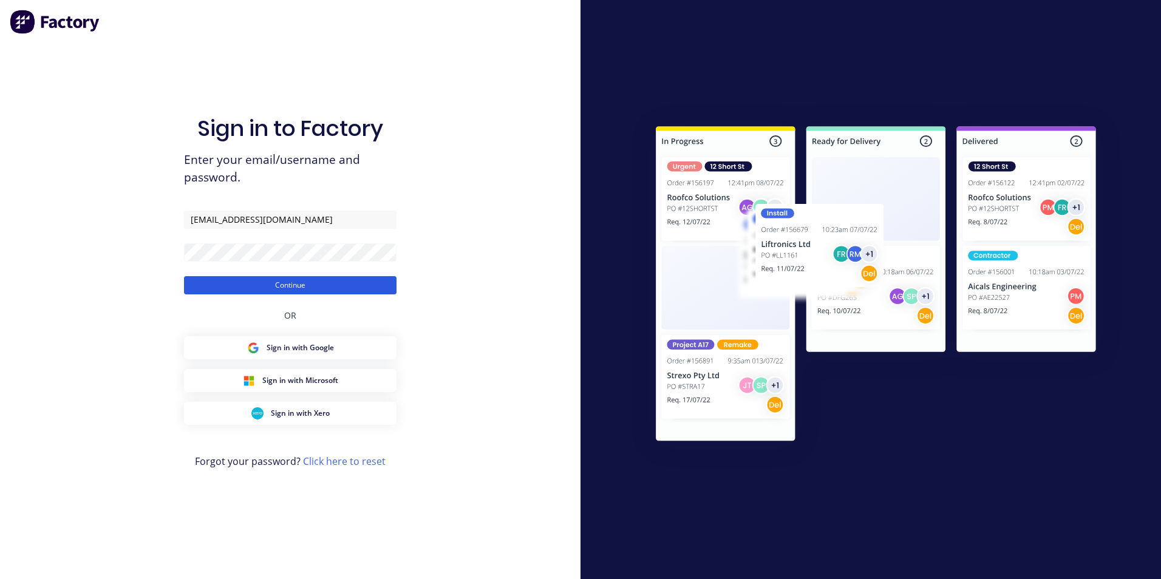
click at [288, 283] on button "Continue" at bounding box center [290, 285] width 212 height 18
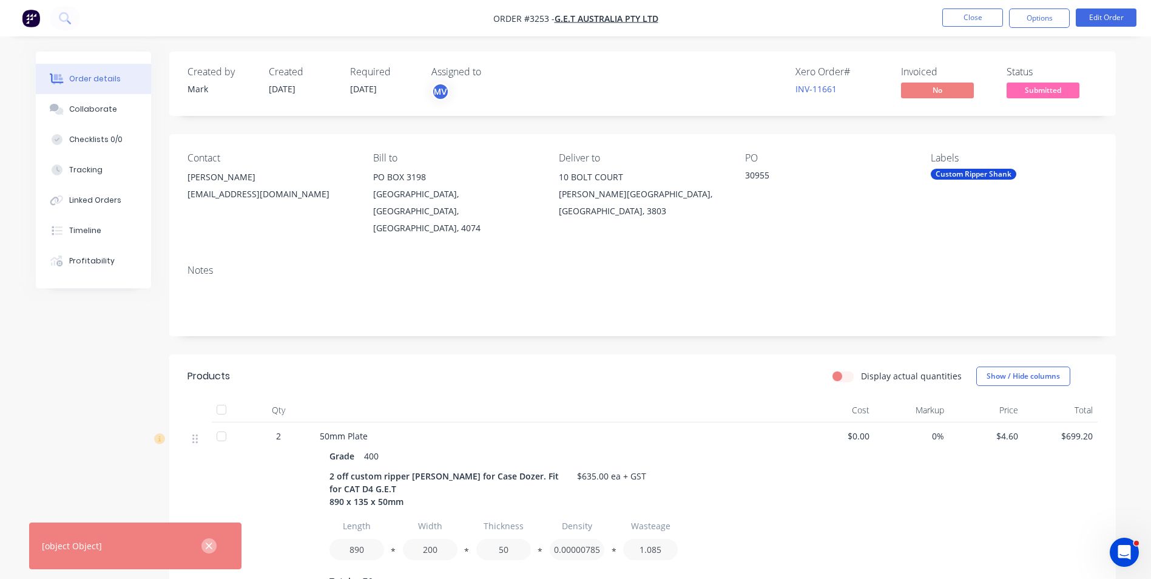
click at [208, 546] on icon "button" at bounding box center [209, 546] width 8 height 11
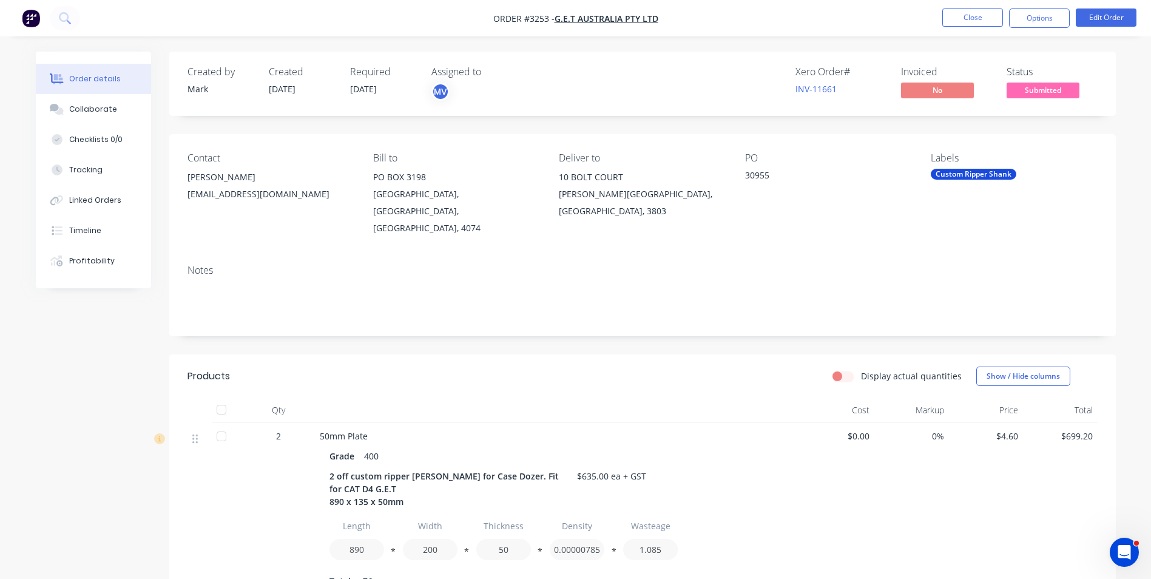
click at [477, 467] on div "2 off custom ripper [PERSON_NAME] for Case Dozer. Fit for CAT D4 G.E.T 890 x 13…" at bounding box center [451, 488] width 243 height 43
click at [479, 467] on div "2 off custom ripper [PERSON_NAME] for Case Dozer. Fit for CAT D4 G.E.T 890 x 13…" at bounding box center [451, 488] width 243 height 43
click at [1109, 14] on button "Edit Order" at bounding box center [1106, 17] width 61 height 18
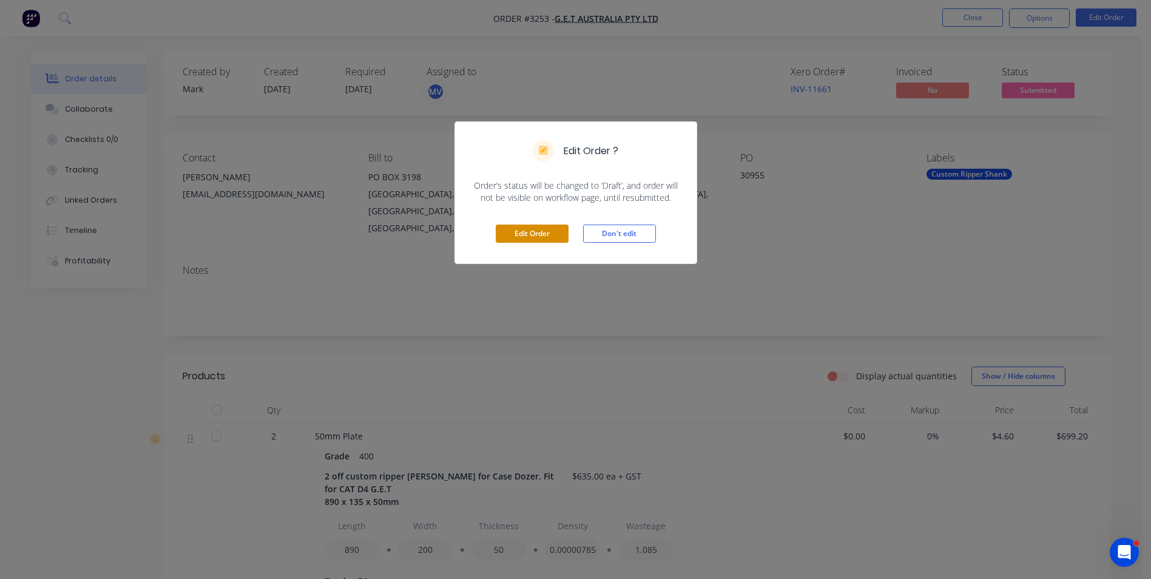
click at [530, 234] on button "Edit Order" at bounding box center [532, 234] width 73 height 18
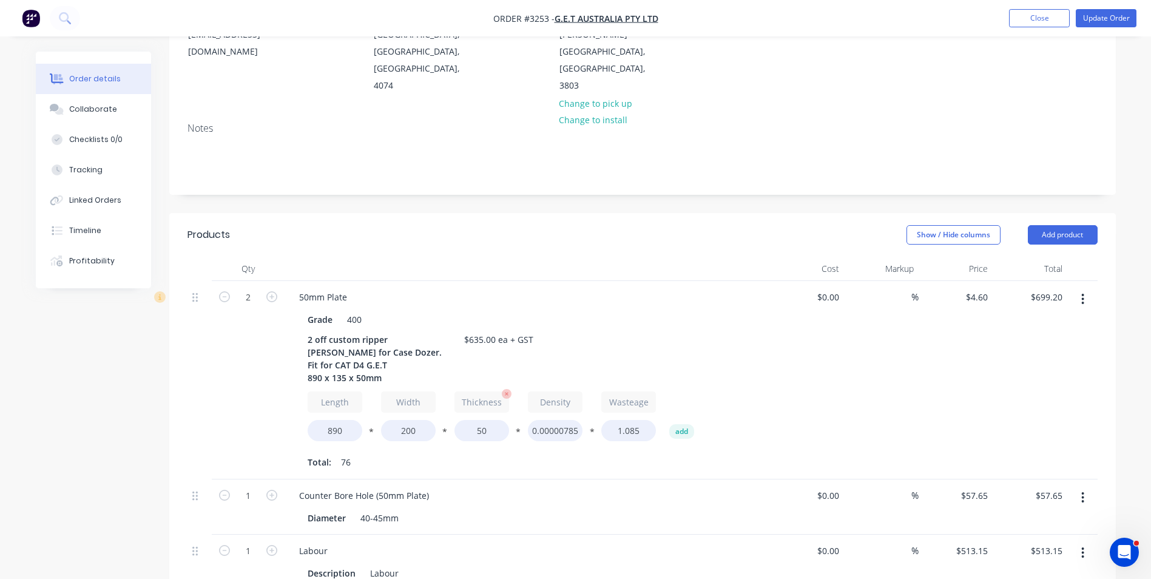
scroll to position [182, 0]
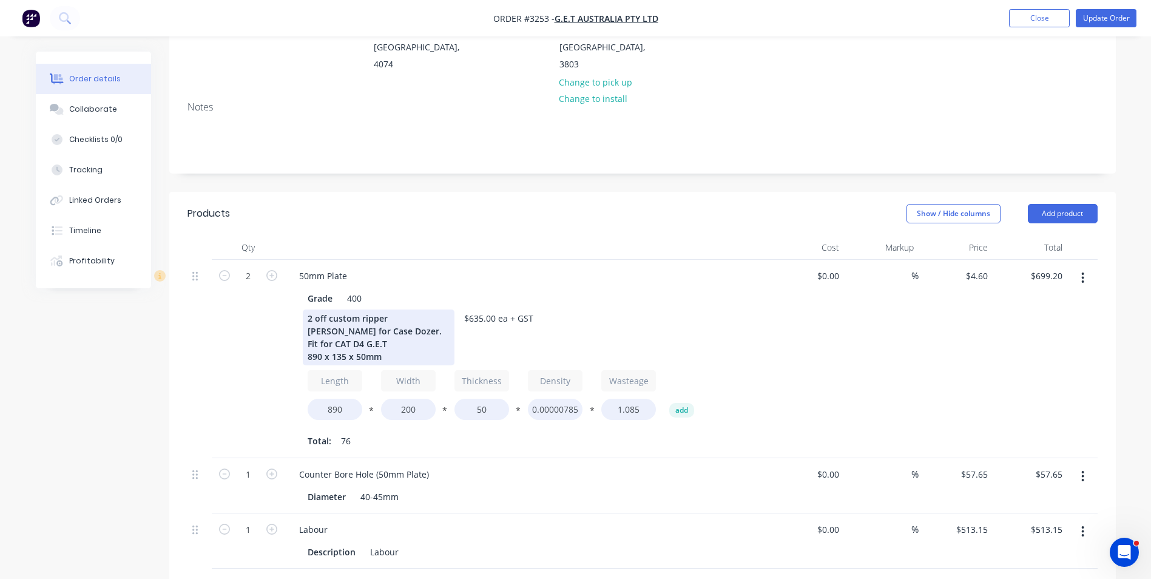
click at [329, 311] on div "2 off custom ripper [PERSON_NAME] for Case Dozer. Fit for CAT D4 G.E.T 890 x 13…" at bounding box center [379, 338] width 152 height 56
click at [331, 310] on div "2 off custom ripper [PERSON_NAME] for Case W20 Dozer. Fit for CAT D4 G.E.T 890 …" at bounding box center [379, 338] width 152 height 56
click at [363, 310] on div "2 off custom ripper [PERSON_NAME] for Case W20 Dozer. Fit for CAT D4 G.E.T 890 …" at bounding box center [379, 338] width 152 height 56
click at [307, 337] on div "2 off custom Ripper [PERSON_NAME] for Case W20 Dozer. Fit for CAT D4 G.E.T 890 …" at bounding box center [379, 338] width 152 height 56
click at [721, 337] on div "2 off custom Ripper [PERSON_NAME] for Case W20 Dozer. Fit for CAT D4 G.E.T Appr…" at bounding box center [525, 338] width 444 height 56
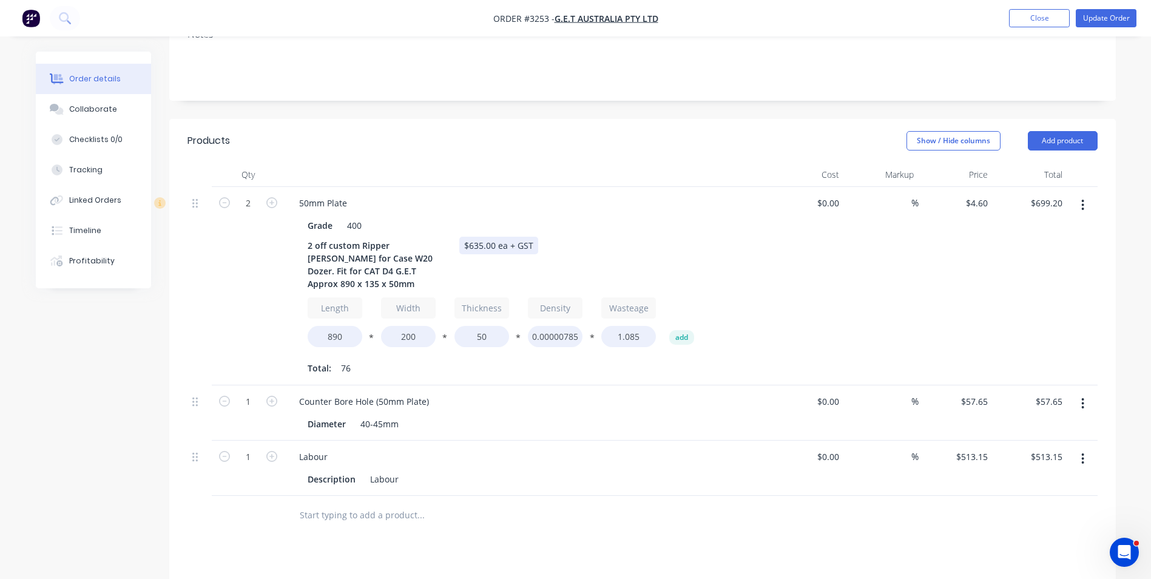
scroll to position [0, 0]
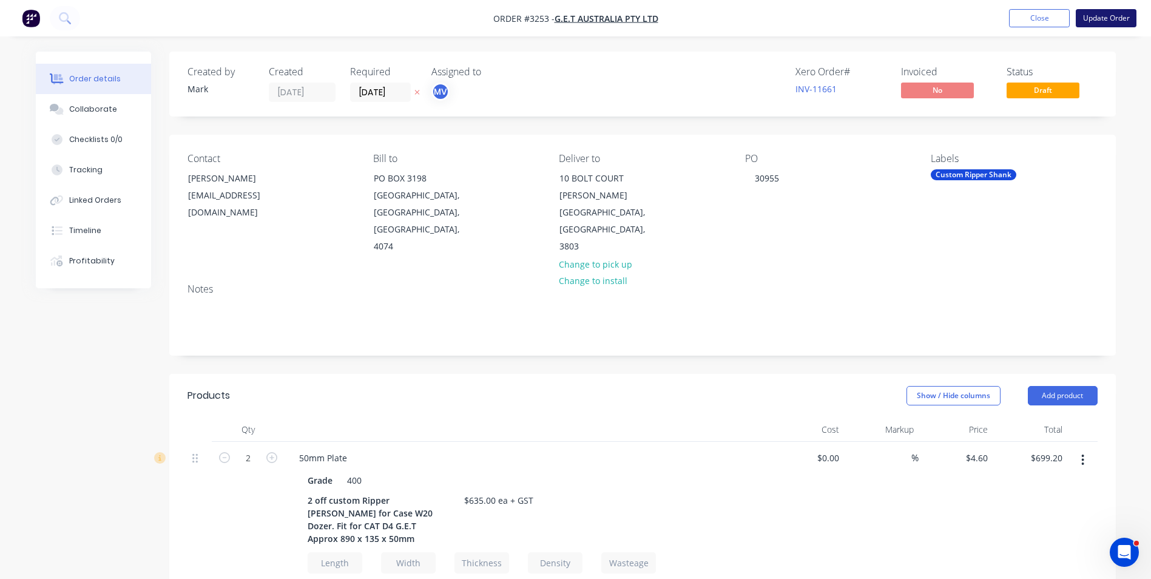
click at [1106, 16] on button "Update Order" at bounding box center [1106, 18] width 61 height 18
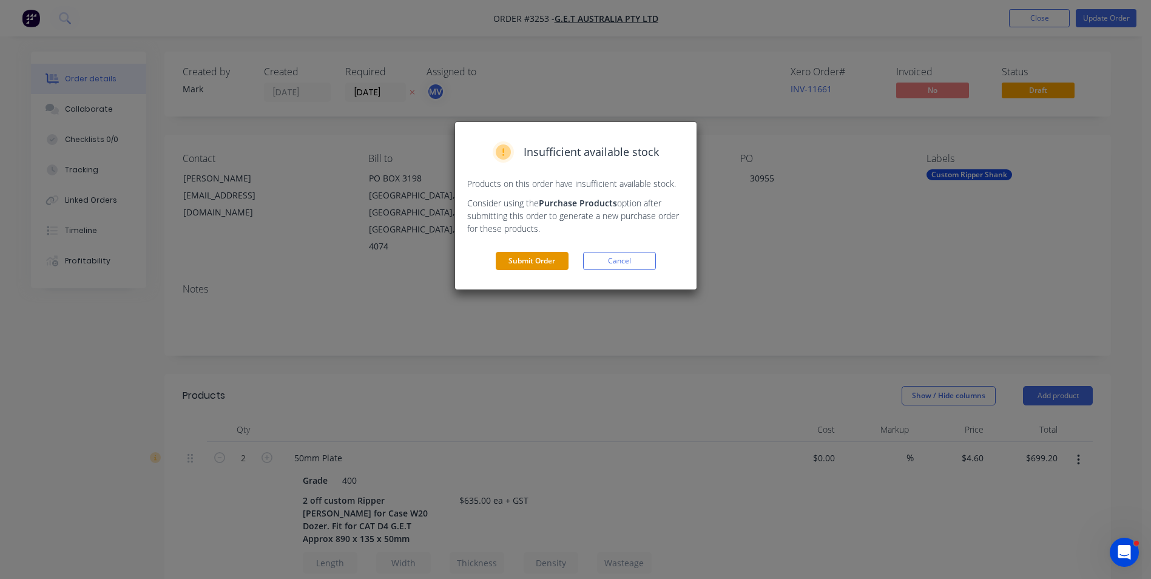
click at [531, 258] on button "Submit Order" at bounding box center [532, 261] width 73 height 18
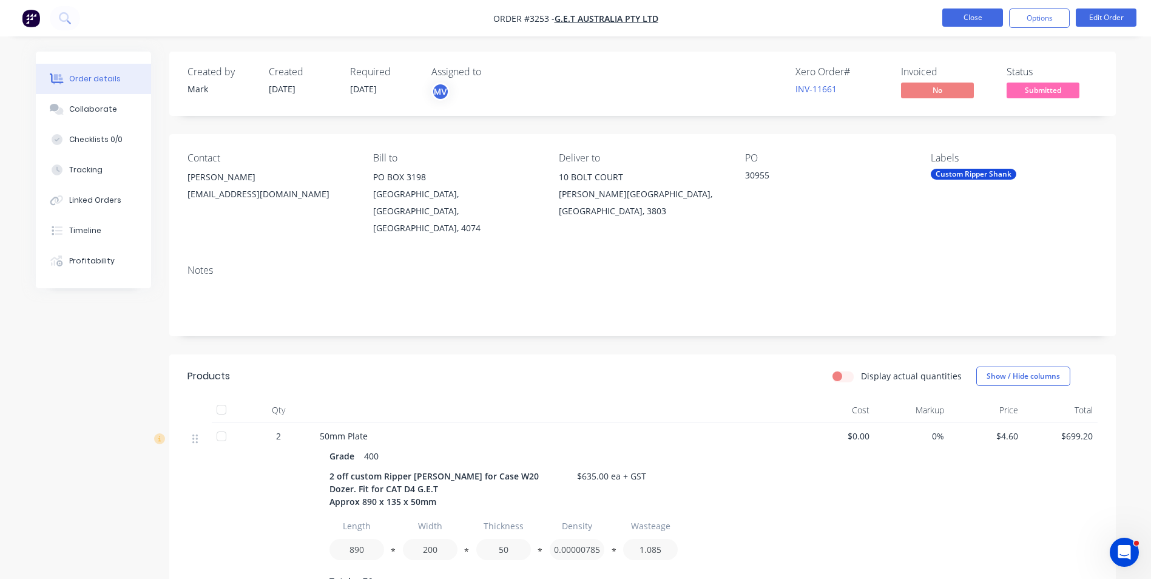
click at [983, 15] on button "Close" at bounding box center [973, 17] width 61 height 18
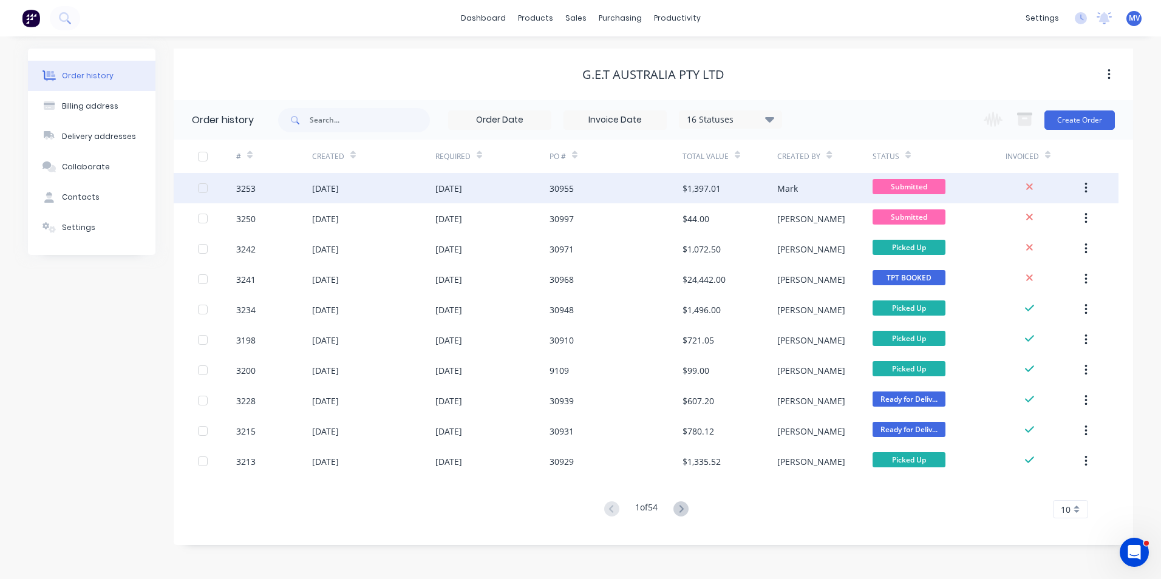
click at [337, 185] on div "[DATE]" at bounding box center [325, 188] width 27 height 13
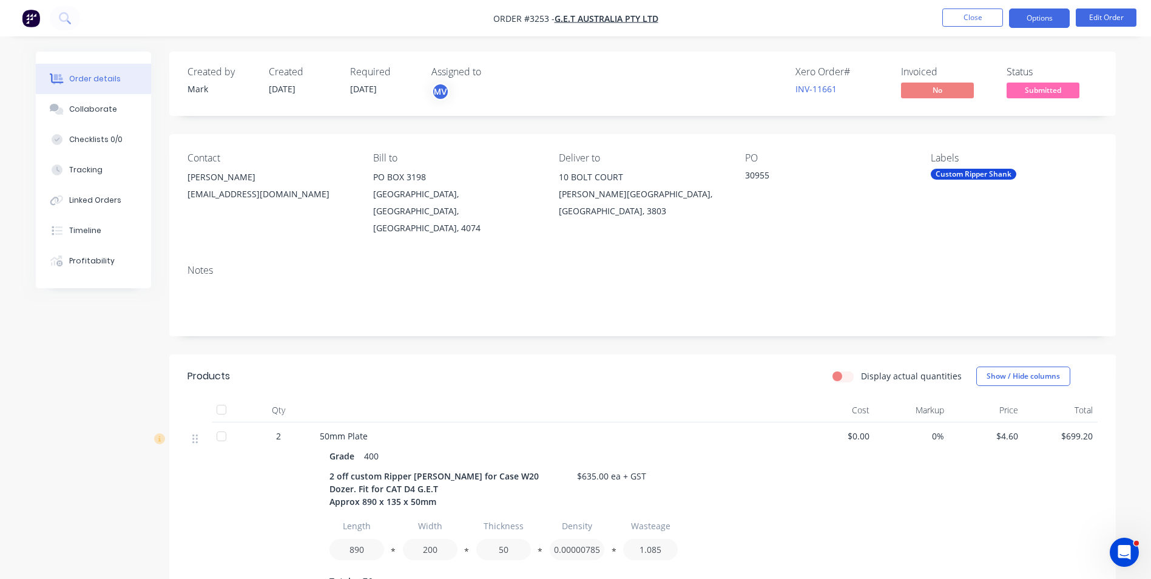
click at [1037, 16] on button "Options" at bounding box center [1039, 17] width 61 height 19
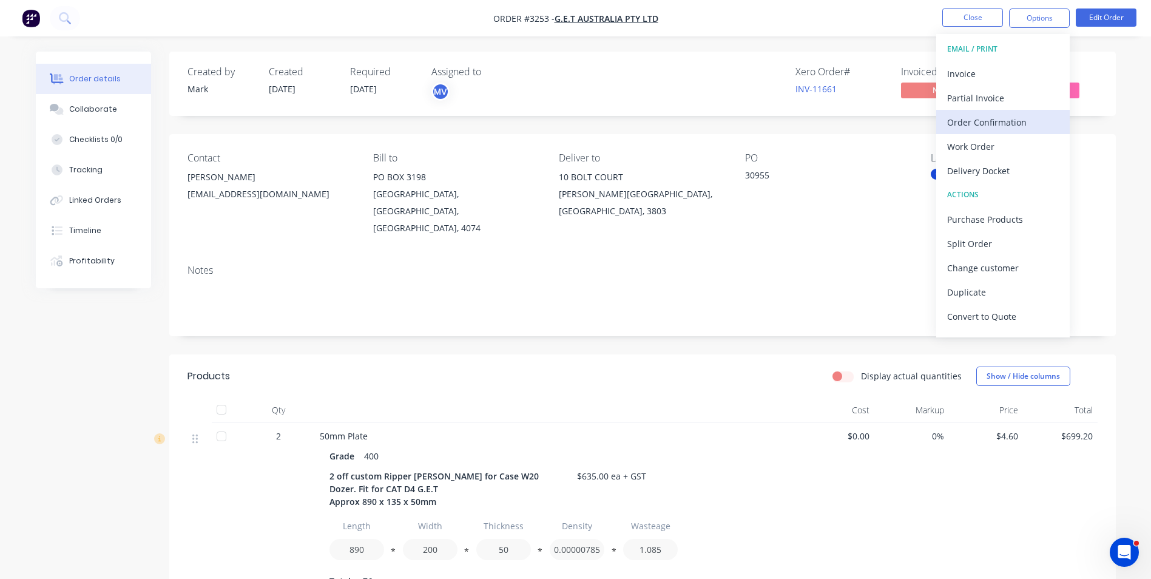
click at [985, 120] on div "Order Confirmation" at bounding box center [1004, 123] width 112 height 18
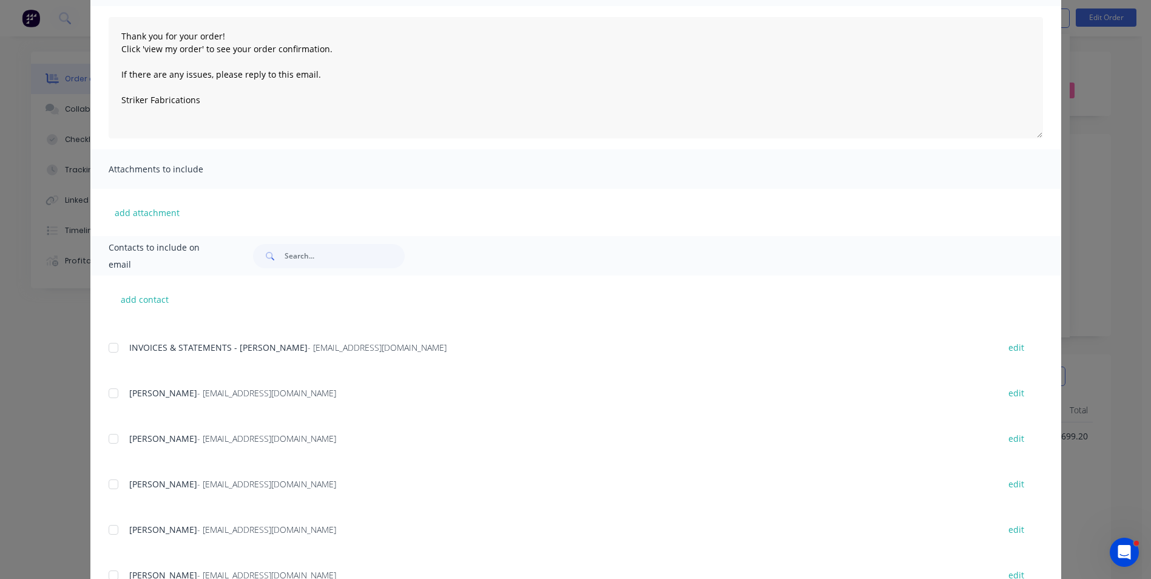
scroll to position [172, 0]
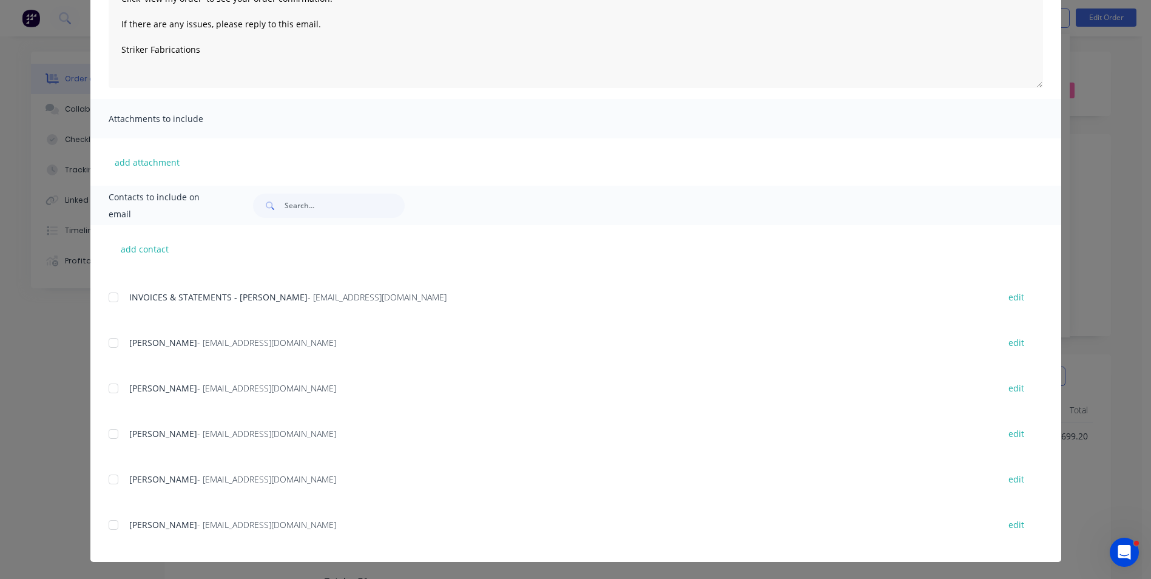
click at [112, 483] on div at bounding box center [113, 479] width 24 height 24
type textarea "Thank you for your order! Click 'view my order' to see your order confirmation.…"
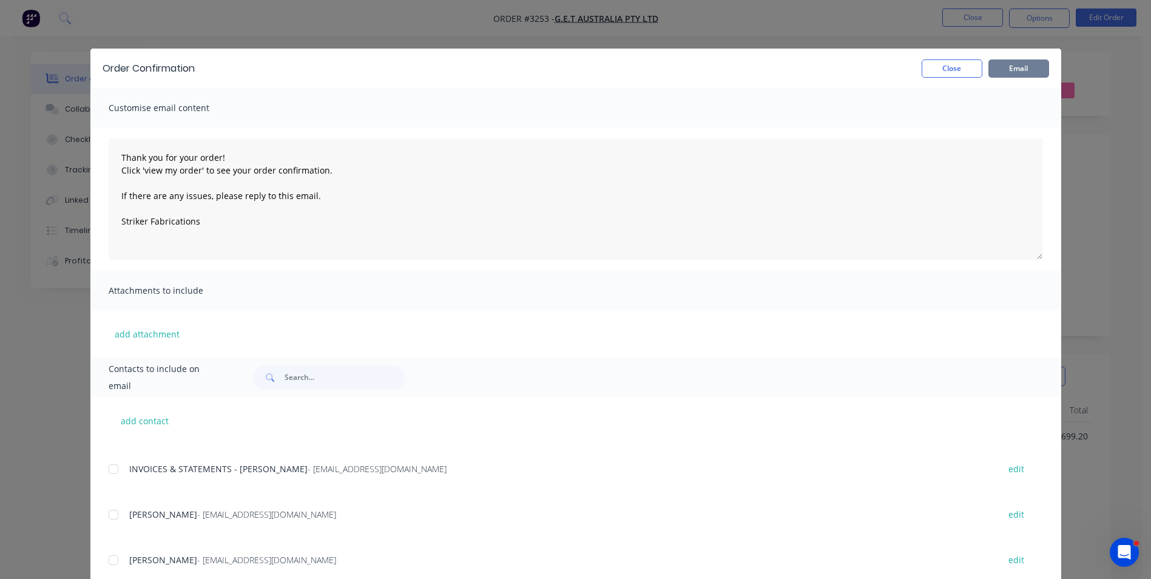
click at [1014, 67] on button "Email" at bounding box center [1019, 68] width 61 height 18
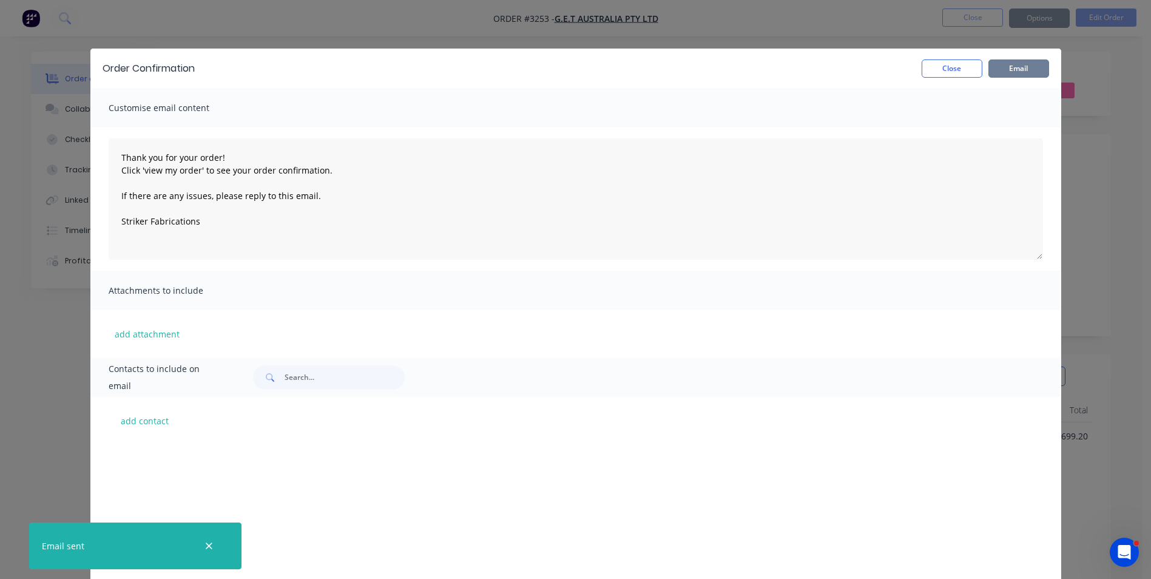
scroll to position [348, 0]
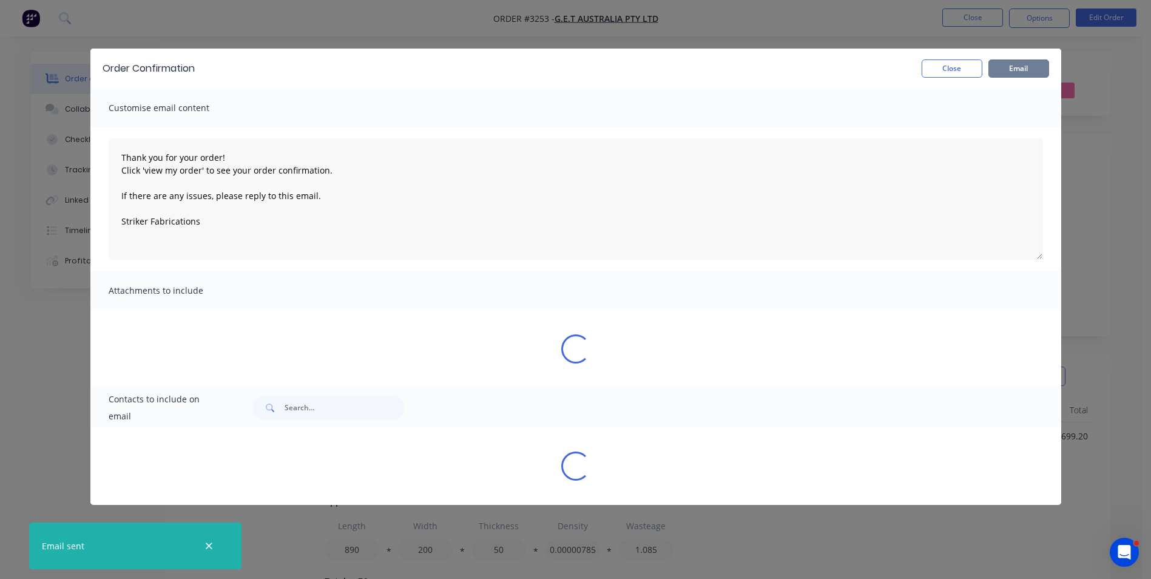
type textarea "Thank you for your order! Click 'view my order' to see your order confirmation.…"
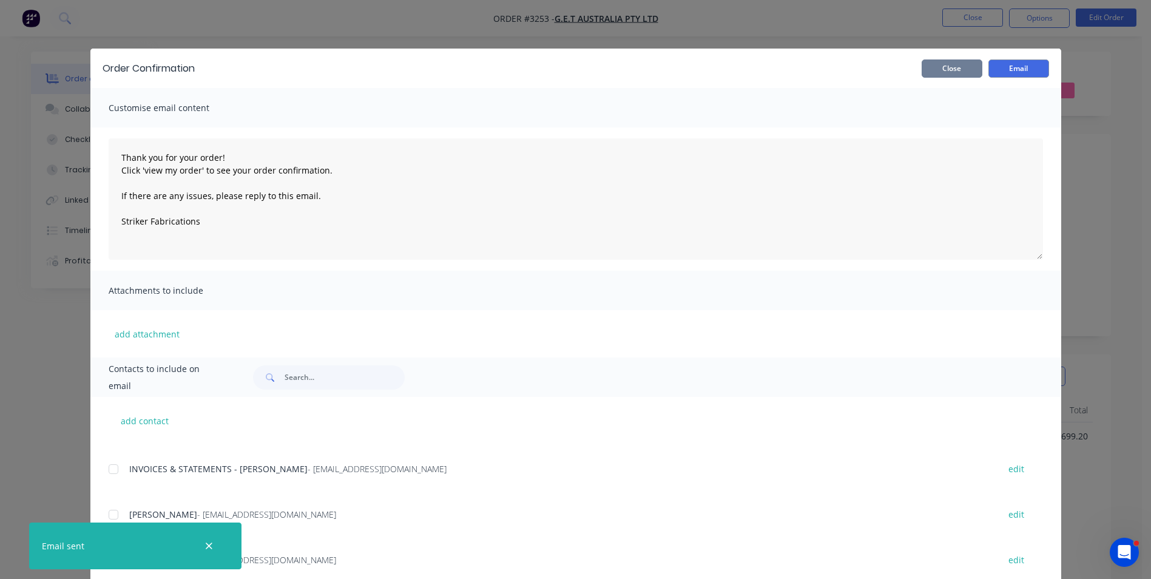
click at [955, 68] on button "Close" at bounding box center [952, 68] width 61 height 18
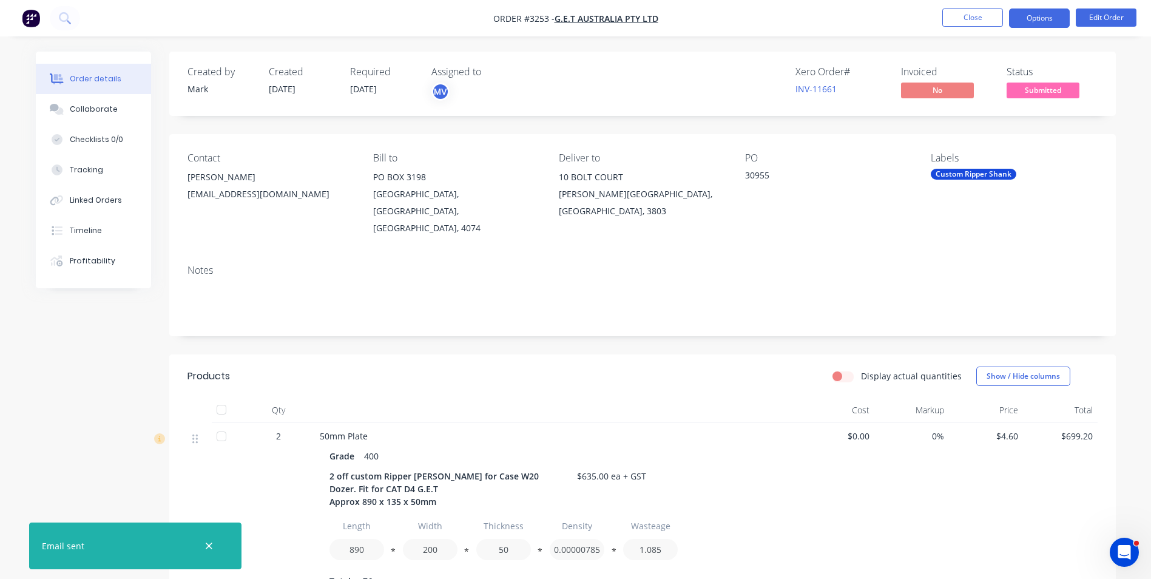
click at [1032, 15] on button "Options" at bounding box center [1039, 17] width 61 height 19
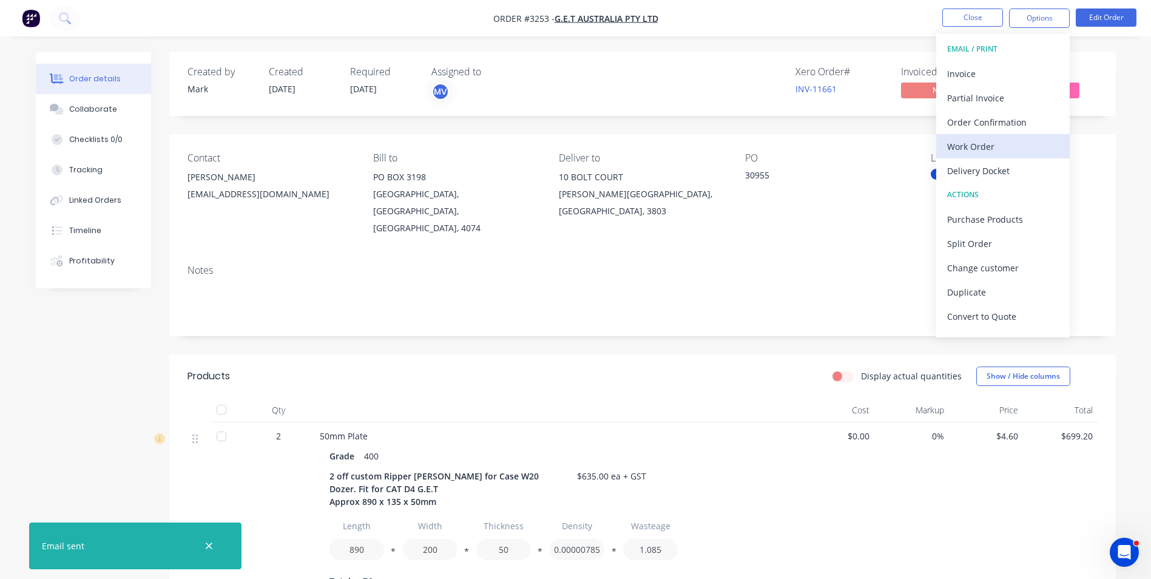
click at [984, 138] on div "Work Order" at bounding box center [1004, 147] width 112 height 18
click at [960, 146] on div "Custom" at bounding box center [1004, 147] width 112 height 18
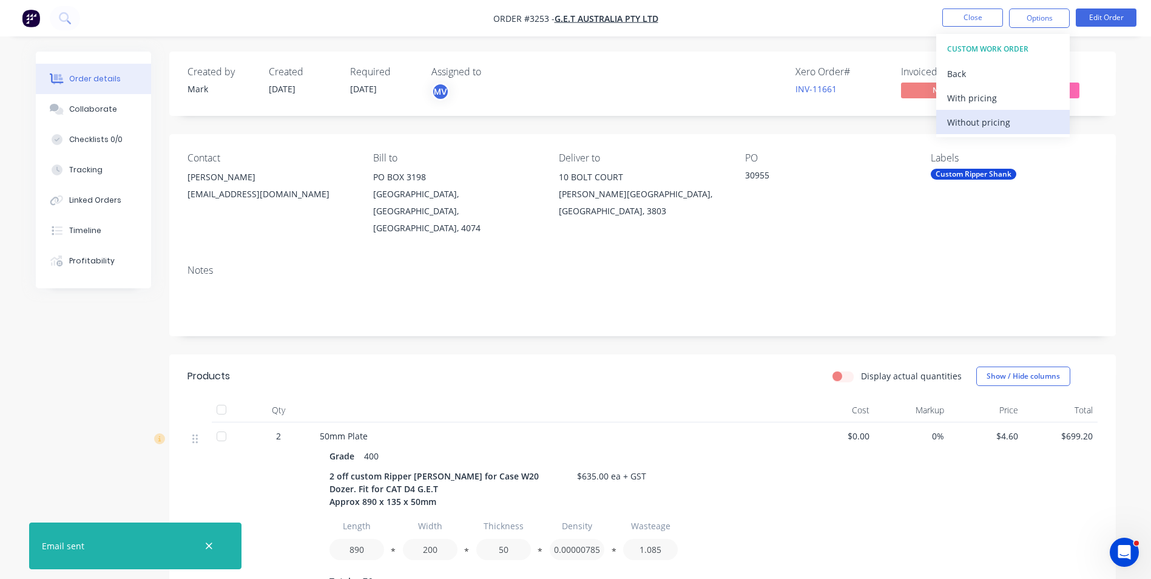
click at [966, 123] on div "Without pricing" at bounding box center [1004, 123] width 112 height 18
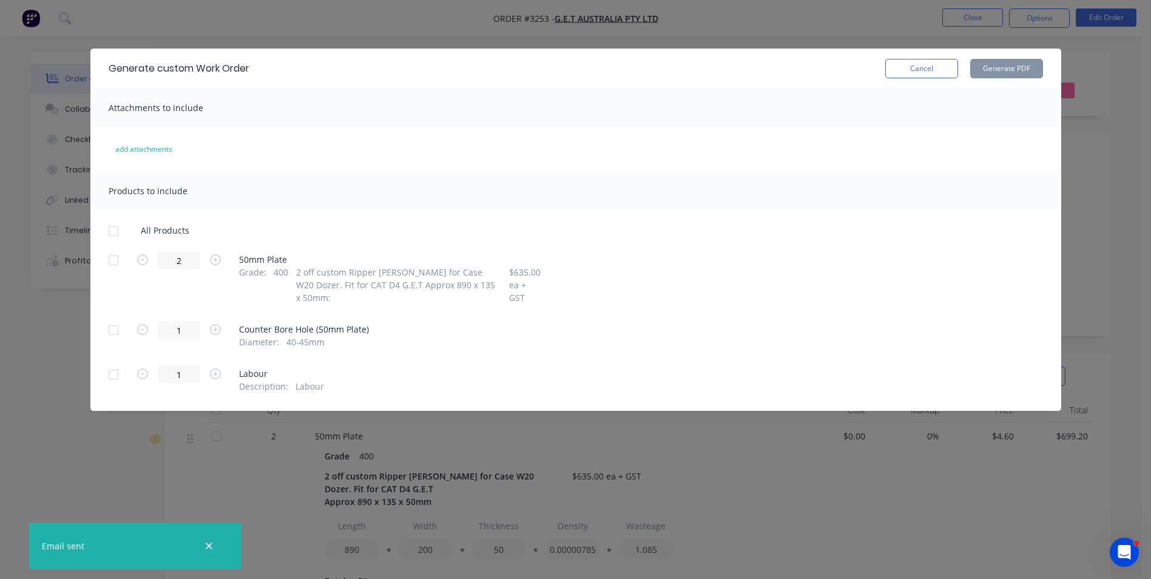
click at [112, 260] on div at bounding box center [113, 260] width 24 height 24
click at [1006, 67] on button "Generate PDF" at bounding box center [1007, 68] width 73 height 19
click at [930, 70] on button "Cancel" at bounding box center [922, 68] width 73 height 19
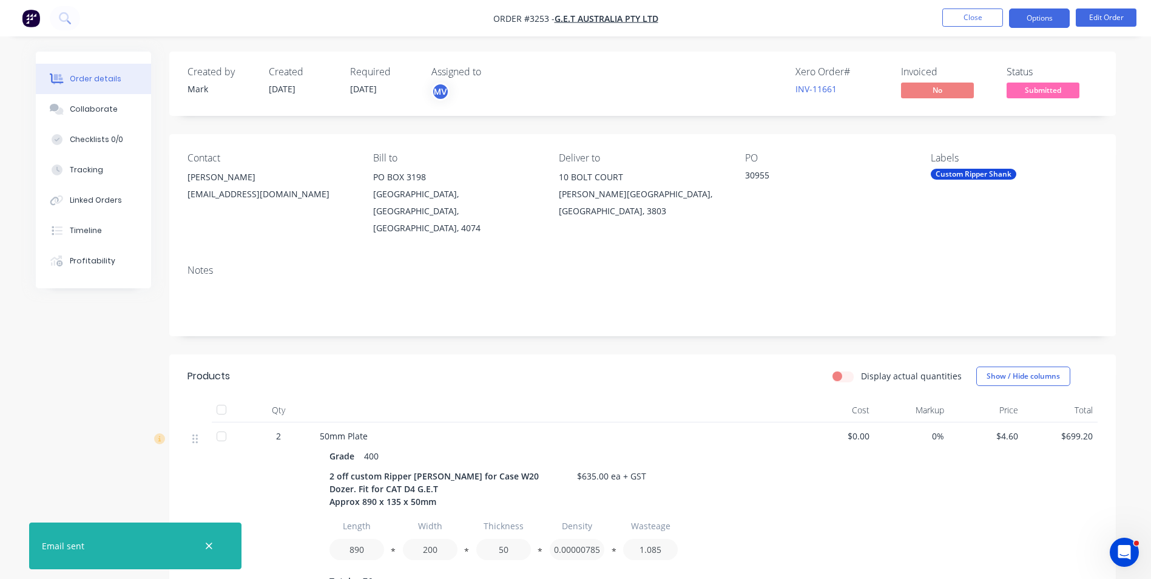
click at [1040, 17] on button "Options" at bounding box center [1039, 17] width 61 height 19
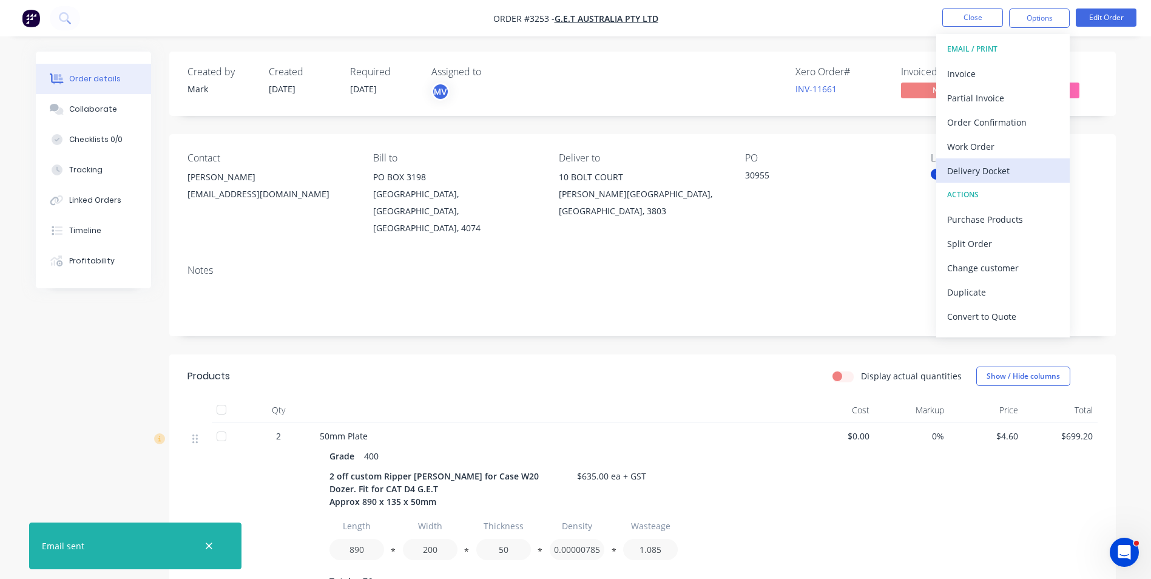
click at [971, 169] on div "Delivery Docket" at bounding box center [1004, 171] width 112 height 18
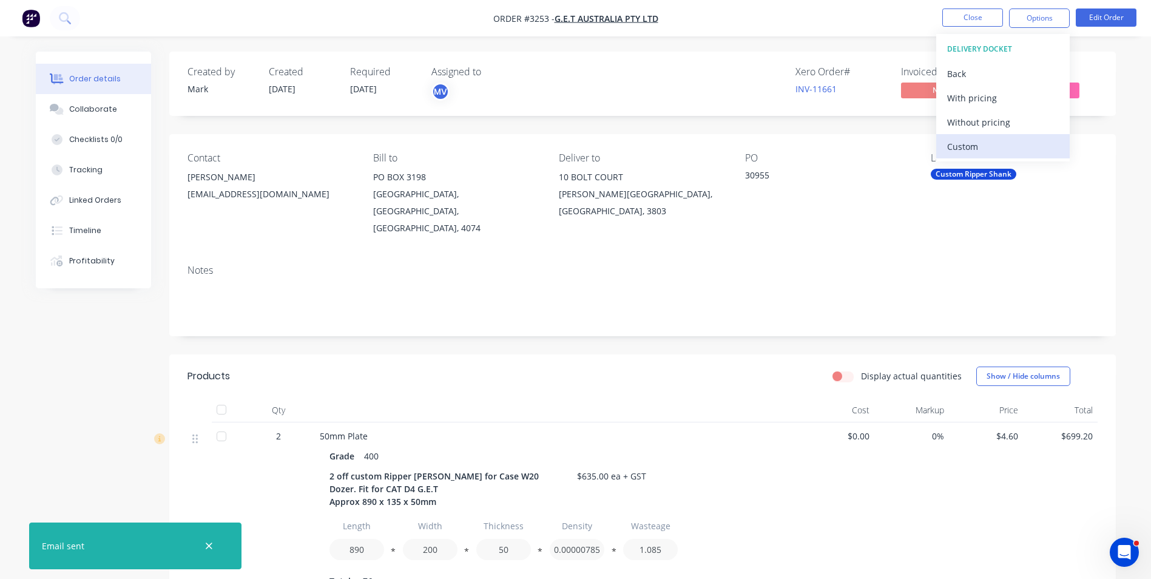
click at [972, 143] on div "Custom" at bounding box center [1004, 147] width 112 height 18
click at [983, 120] on div "Without pricing" at bounding box center [1004, 123] width 112 height 18
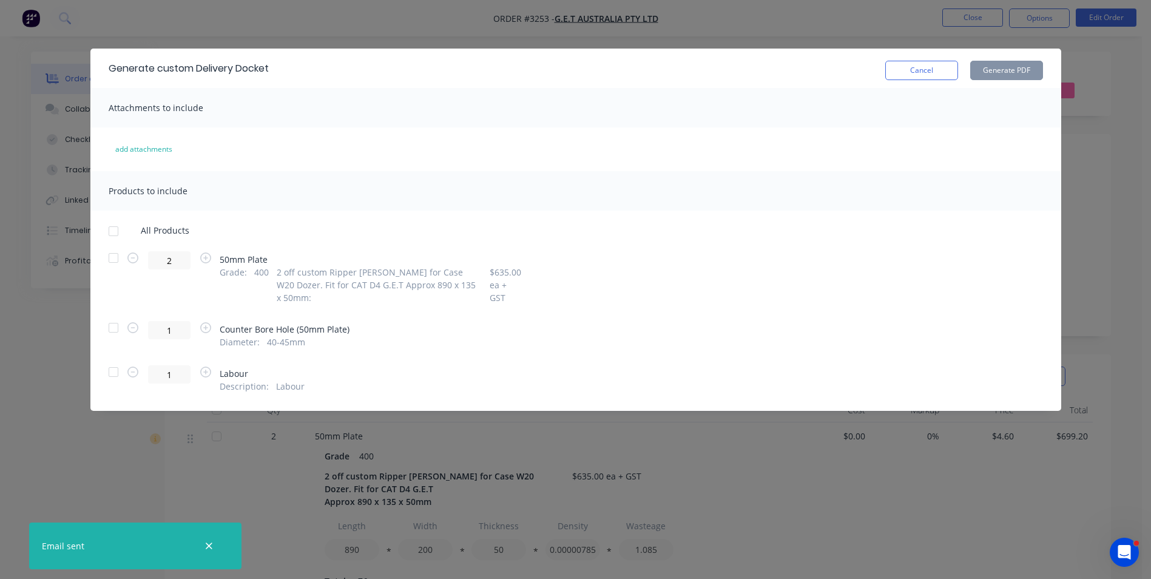
click at [114, 259] on div at bounding box center [113, 258] width 24 height 24
click at [1000, 67] on button "Generate PDF" at bounding box center [1007, 70] width 73 height 19
click at [943, 71] on button "Cancel" at bounding box center [922, 70] width 73 height 19
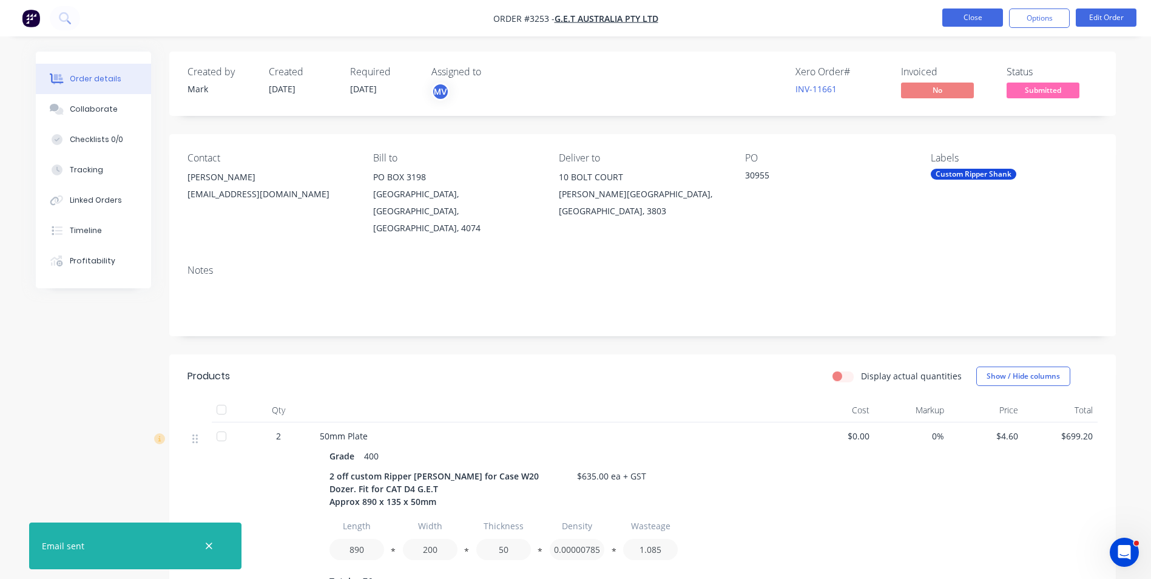
click at [969, 15] on button "Close" at bounding box center [973, 17] width 61 height 18
